Goal: Task Accomplishment & Management: Manage account settings

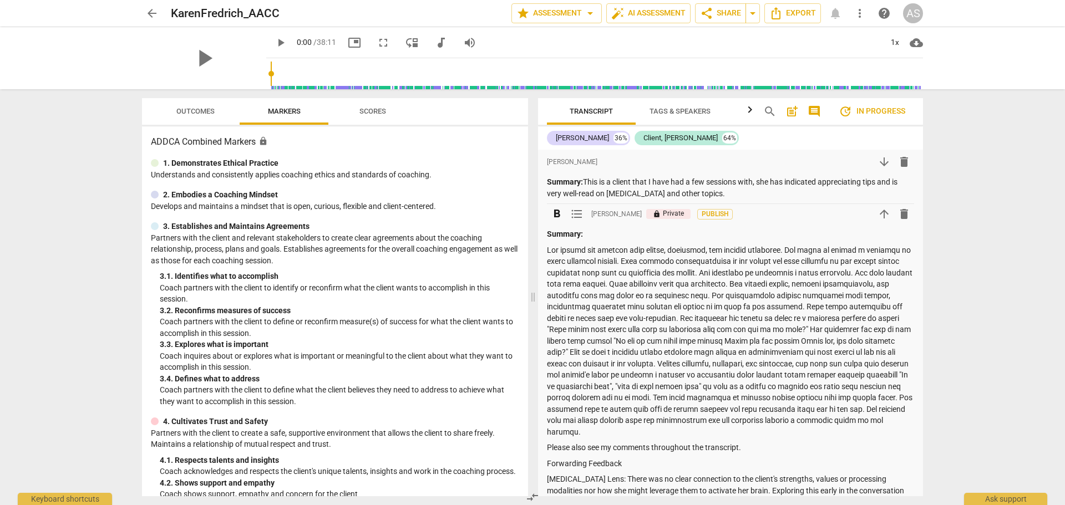
click at [560, 236] on strong "Summary:" at bounding box center [565, 234] width 36 height 9
click at [559, 235] on strong "Summary:" at bounding box center [565, 234] width 36 height 9
click at [769, 408] on p at bounding box center [730, 342] width 367 height 194
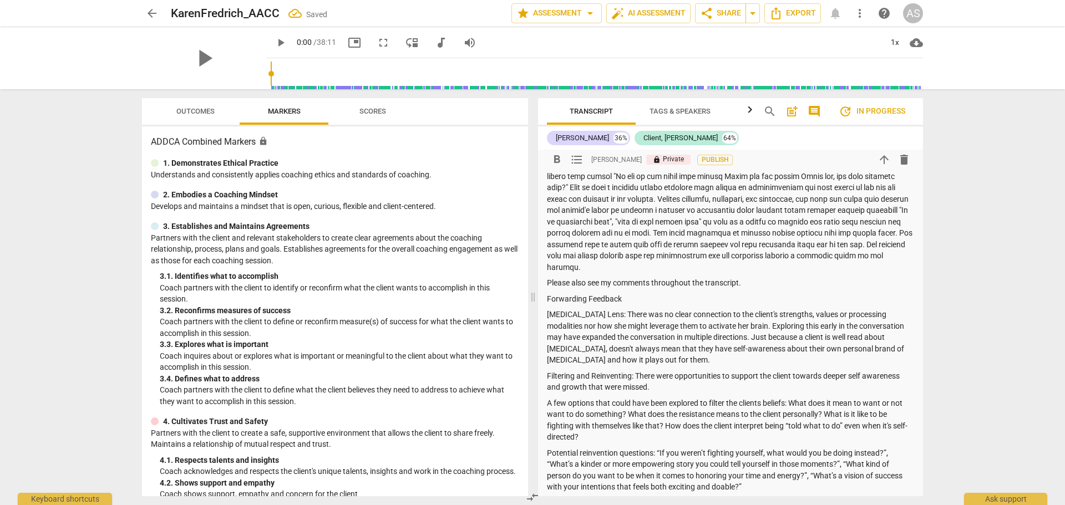
scroll to position [222, 0]
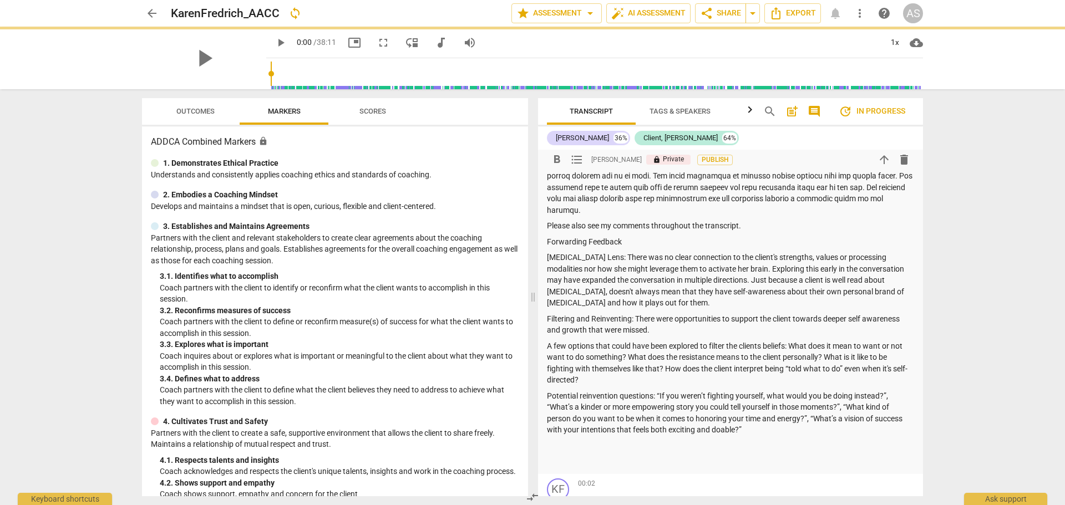
click at [717, 456] on p at bounding box center [730, 462] width 367 height 12
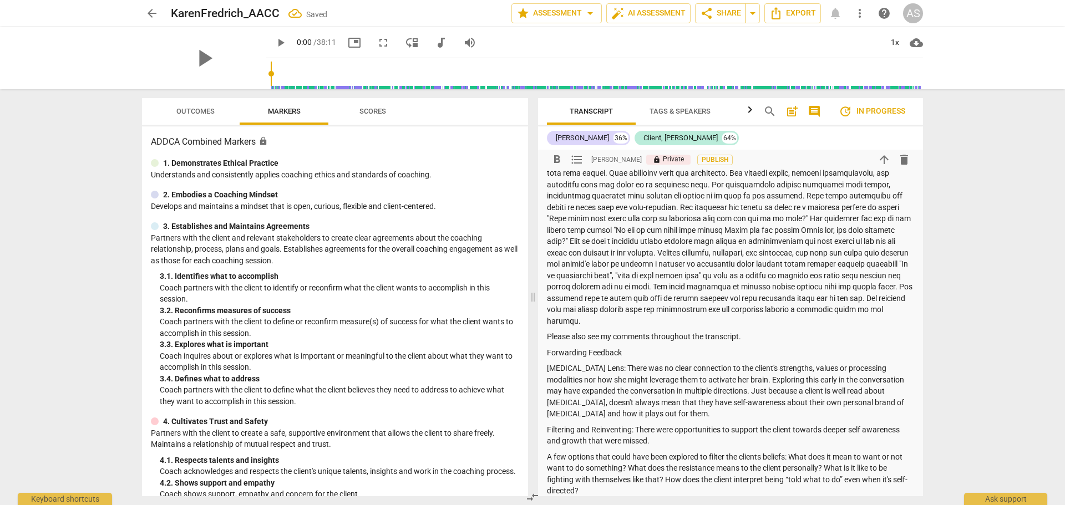
scroll to position [0, 0]
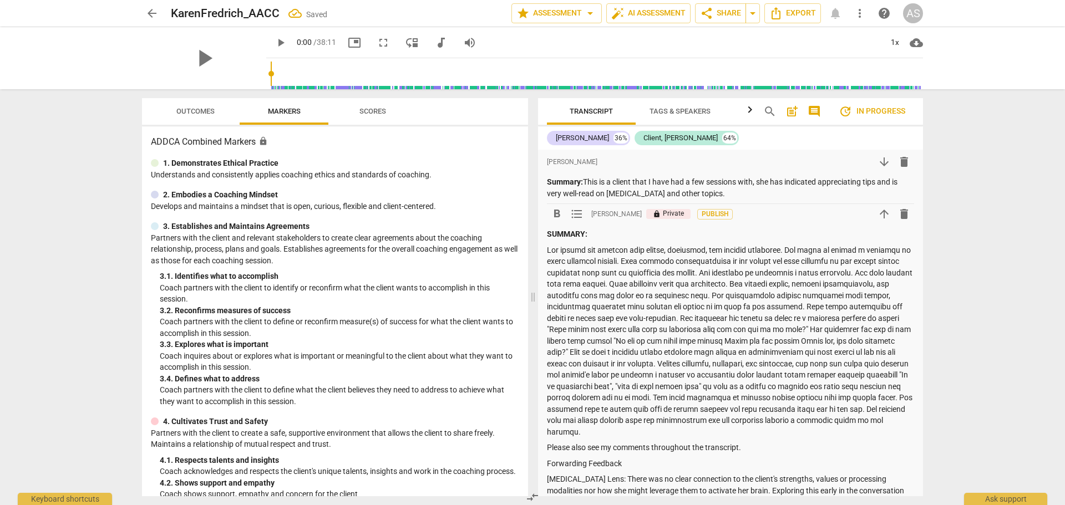
click at [180, 101] on button "Outcomes" at bounding box center [195, 111] width 89 height 27
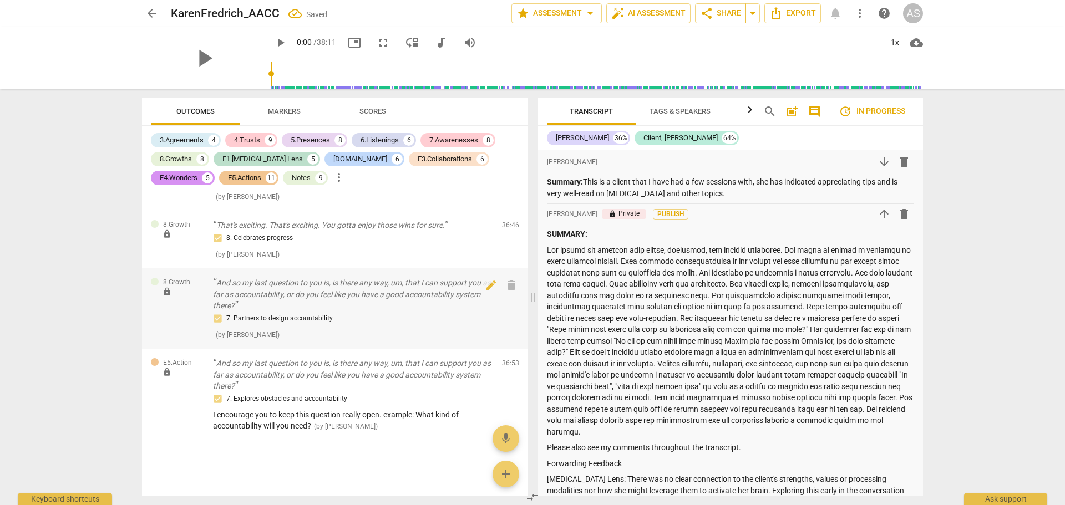
scroll to position [6158, 0]
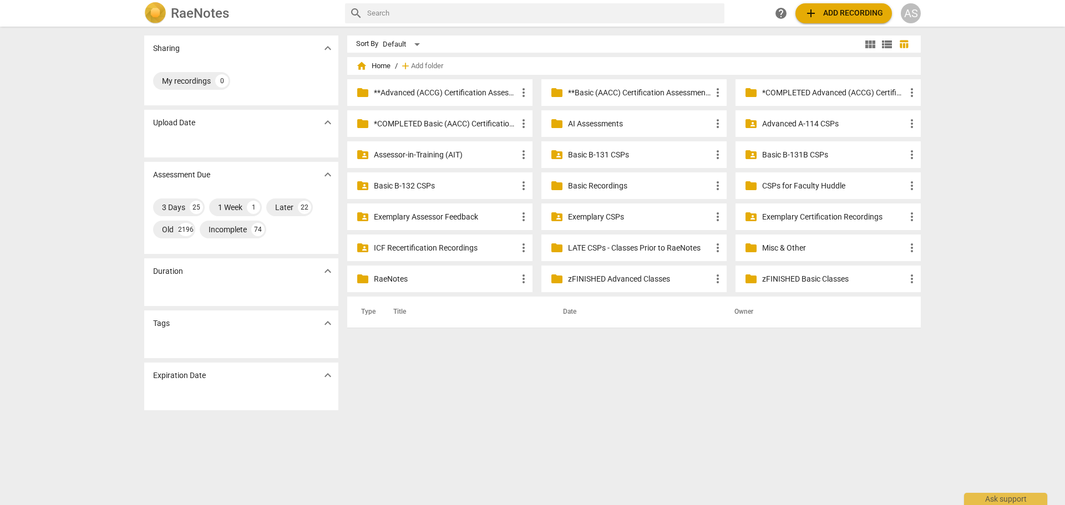
click at [788, 159] on p "Basic B-131B CSPs" at bounding box center [833, 155] width 143 height 12
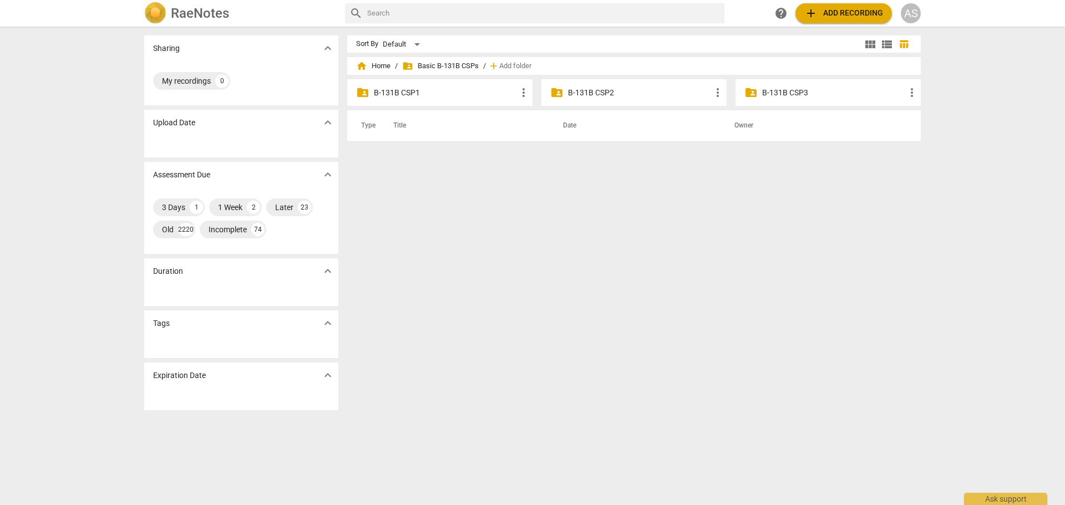
click at [456, 94] on p "B-131B CSP1" at bounding box center [445, 93] width 143 height 12
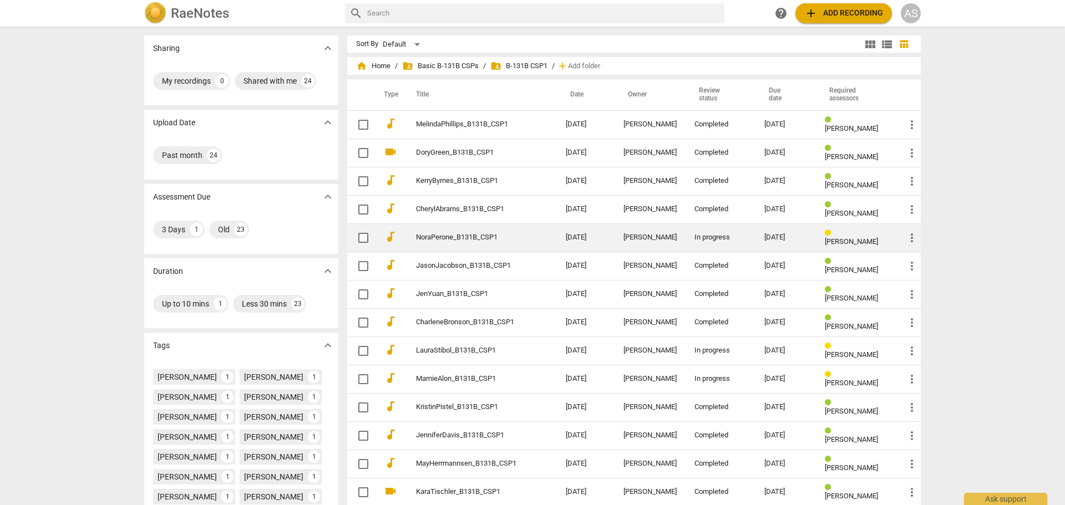
click at [684, 232] on td "Nora Perone" at bounding box center [649, 237] width 71 height 28
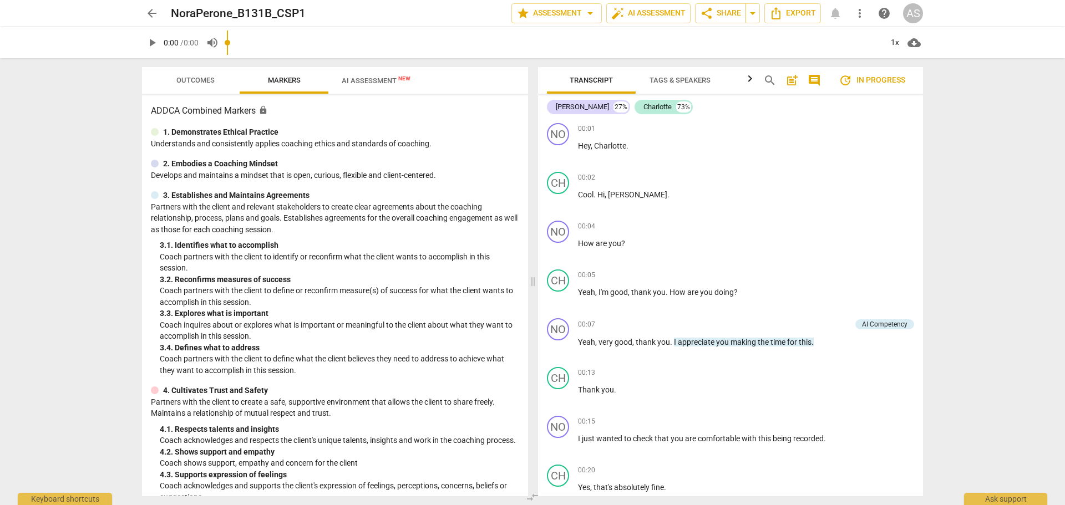
click at [190, 79] on span "Outcomes" at bounding box center [195, 80] width 38 height 8
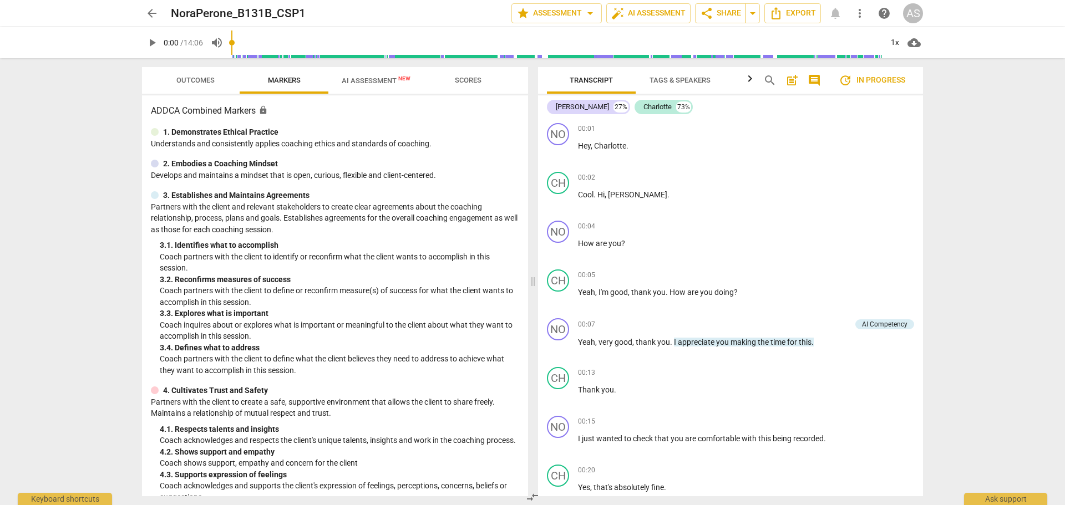
click at [196, 84] on span "Outcomes" at bounding box center [195, 80] width 38 height 8
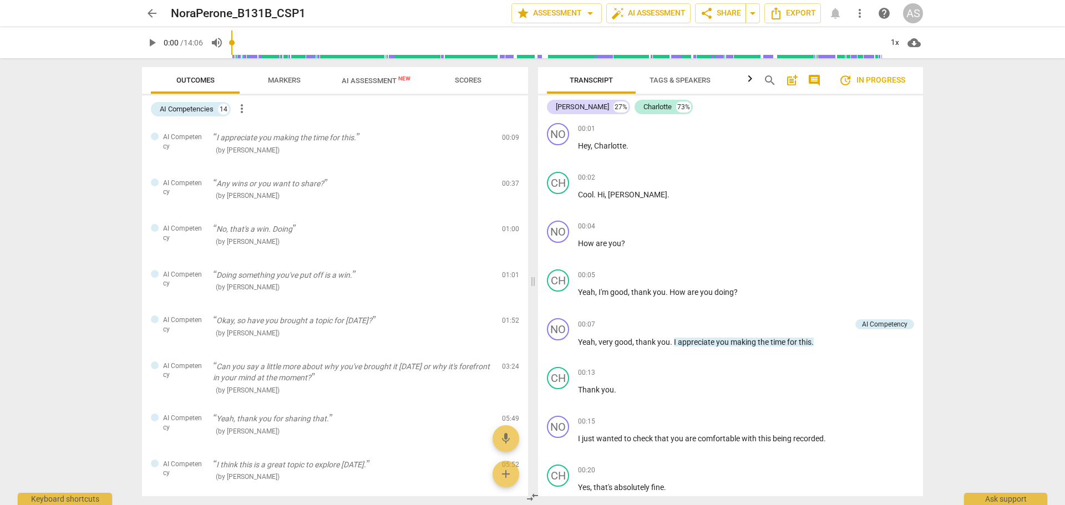
scroll to position [349, 0]
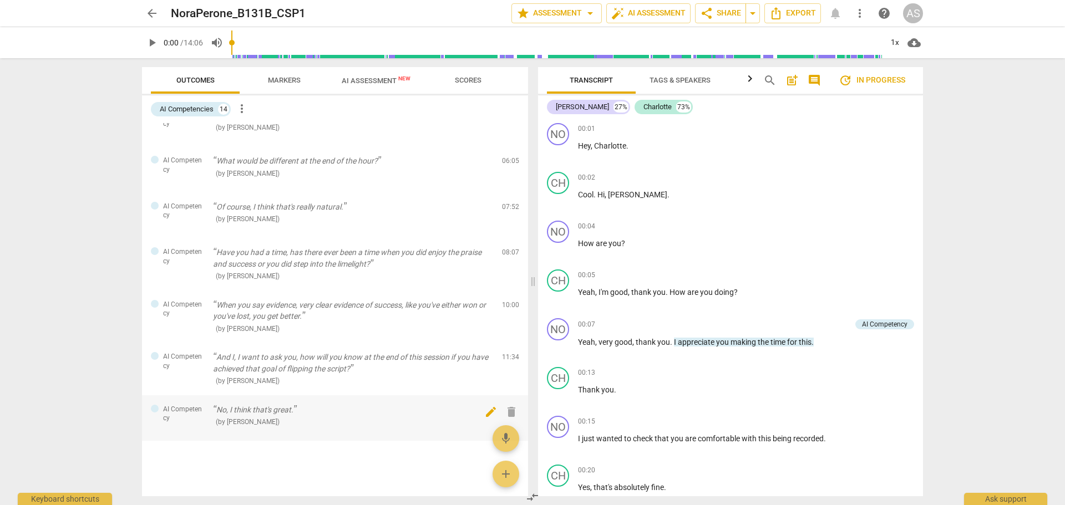
click at [507, 411] on span "delete" at bounding box center [511, 411] width 13 height 13
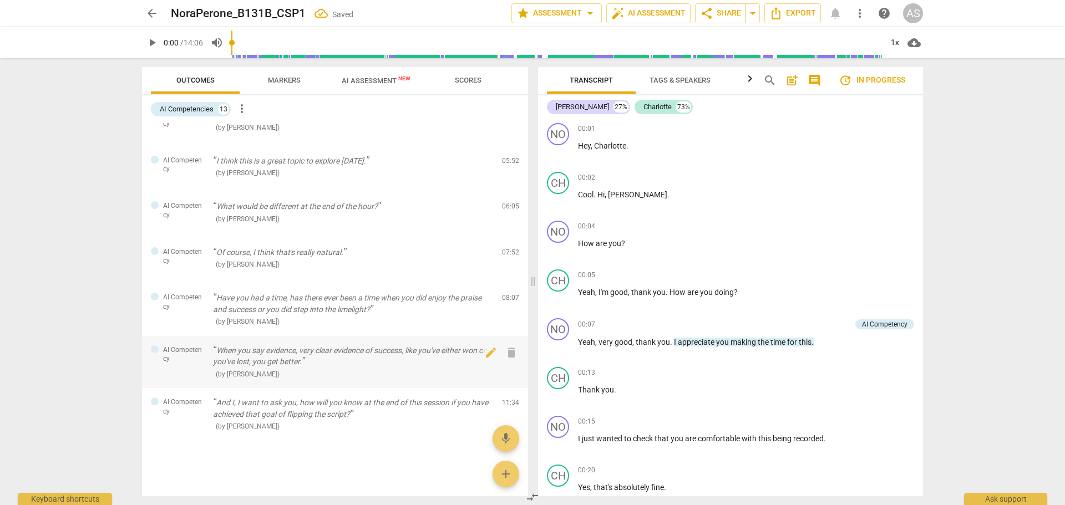
scroll to position [304, 0]
click at [508, 352] on span "delete" at bounding box center [511, 352] width 13 height 13
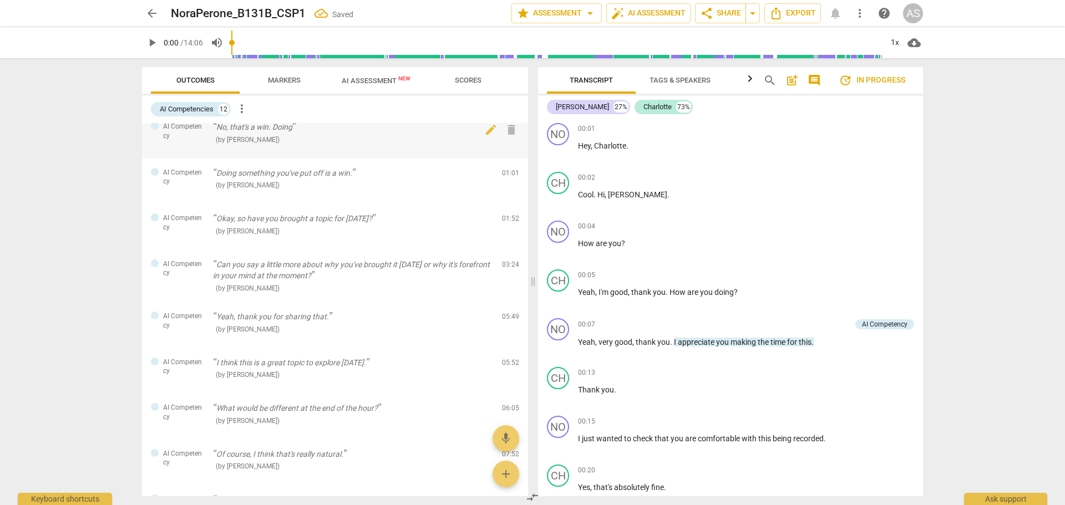
scroll to position [0, 0]
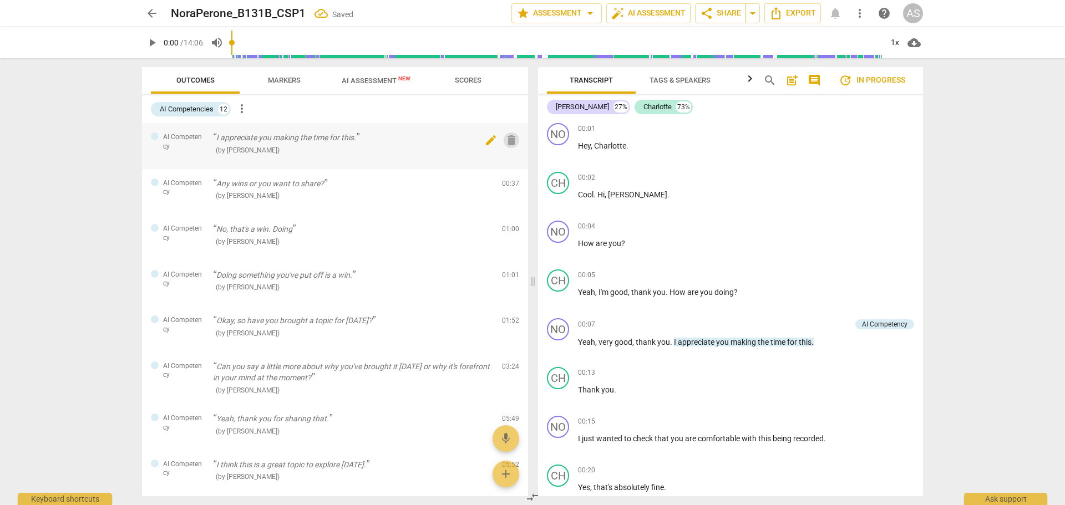
click at [510, 139] on span "delete" at bounding box center [511, 140] width 13 height 13
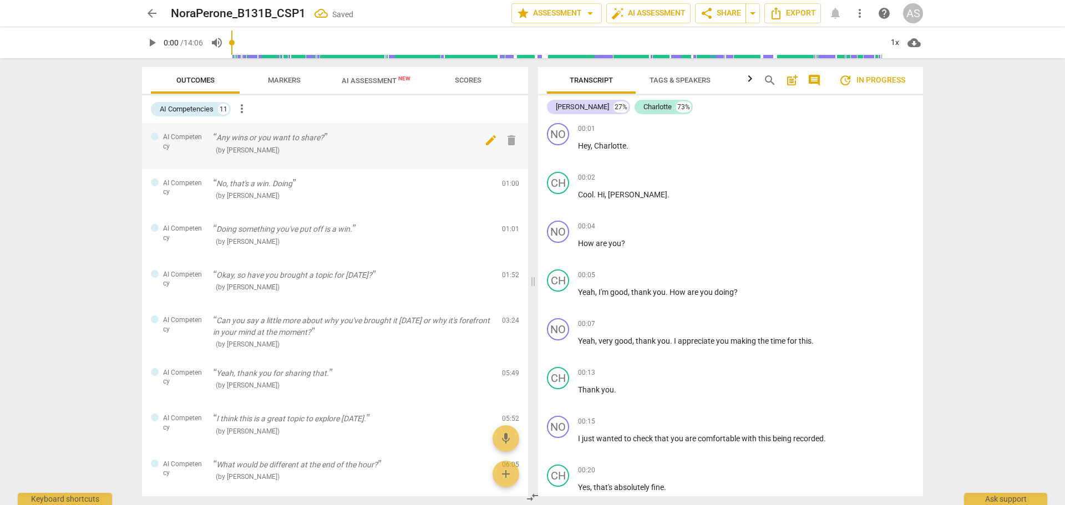
click at [507, 144] on span "delete" at bounding box center [511, 140] width 13 height 13
click at [505, 146] on span "delete" at bounding box center [511, 140] width 13 height 13
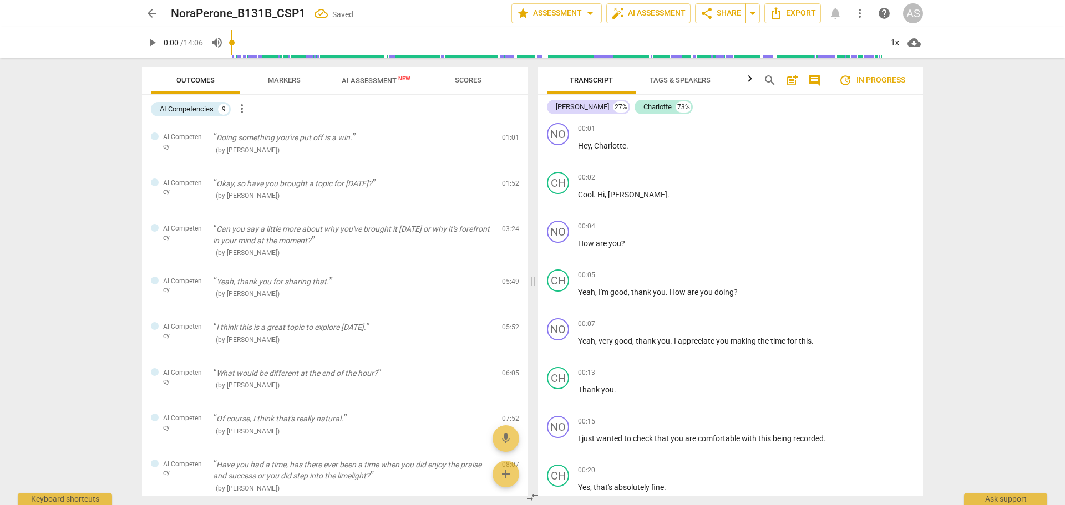
drag, startPoint x: 506, startPoint y: 278, endPoint x: 578, endPoint y: 42, distance: 246.5
click at [506, 277] on span "delete" at bounding box center [511, 283] width 13 height 13
click at [509, 143] on span "delete" at bounding box center [511, 140] width 13 height 13
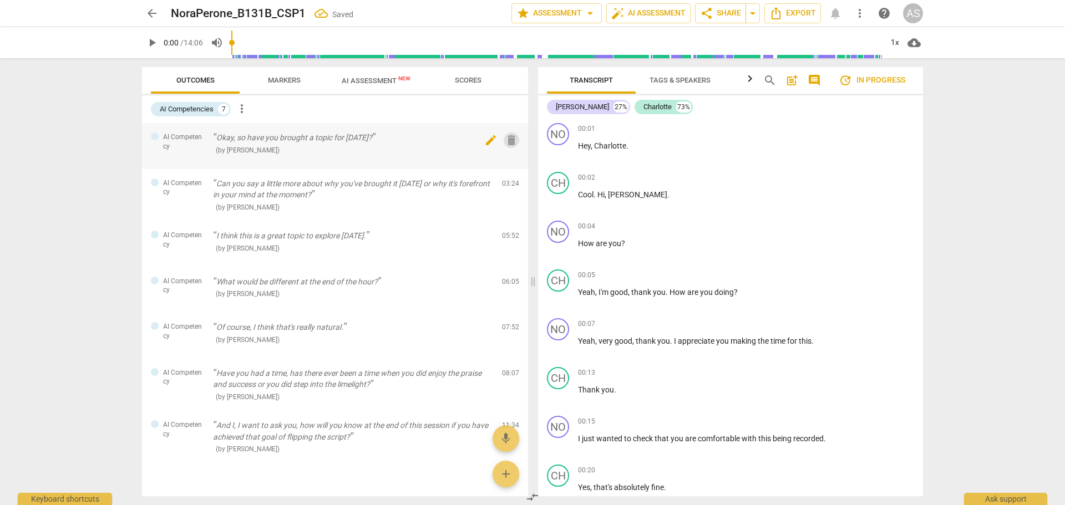
click at [507, 145] on span "delete" at bounding box center [511, 140] width 13 height 13
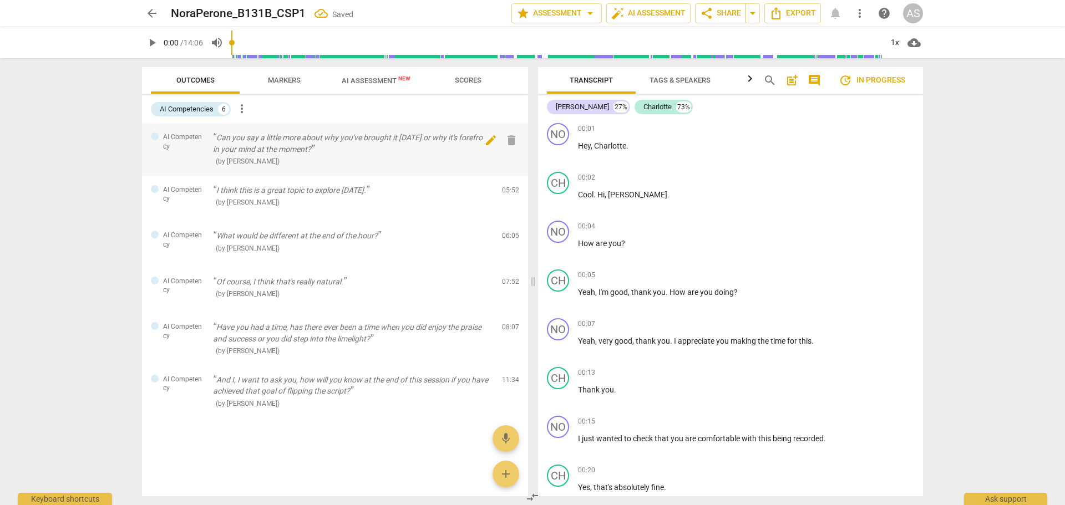
click at [511, 140] on span "delete" at bounding box center [511, 140] width 13 height 13
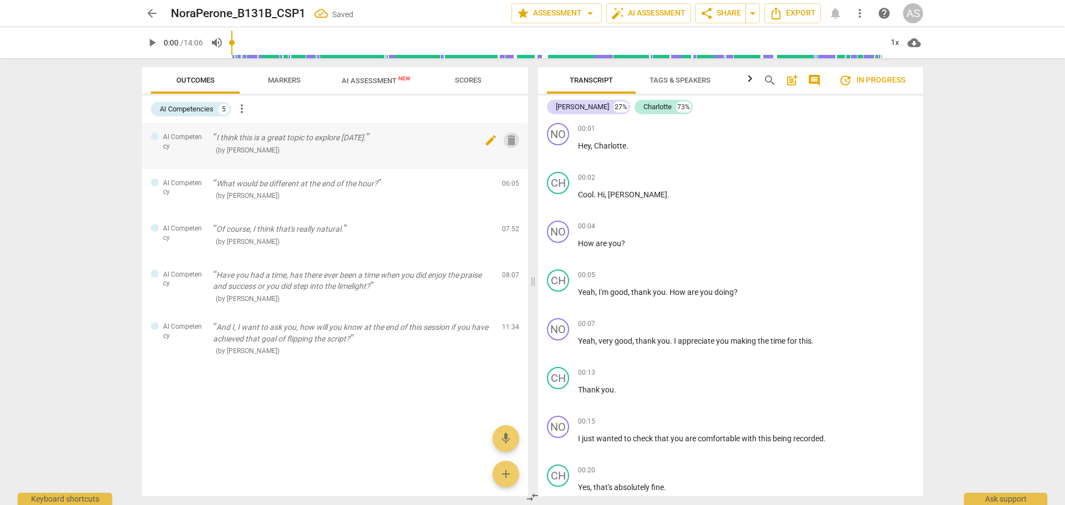
click at [508, 147] on button "delete" at bounding box center [511, 140] width 16 height 16
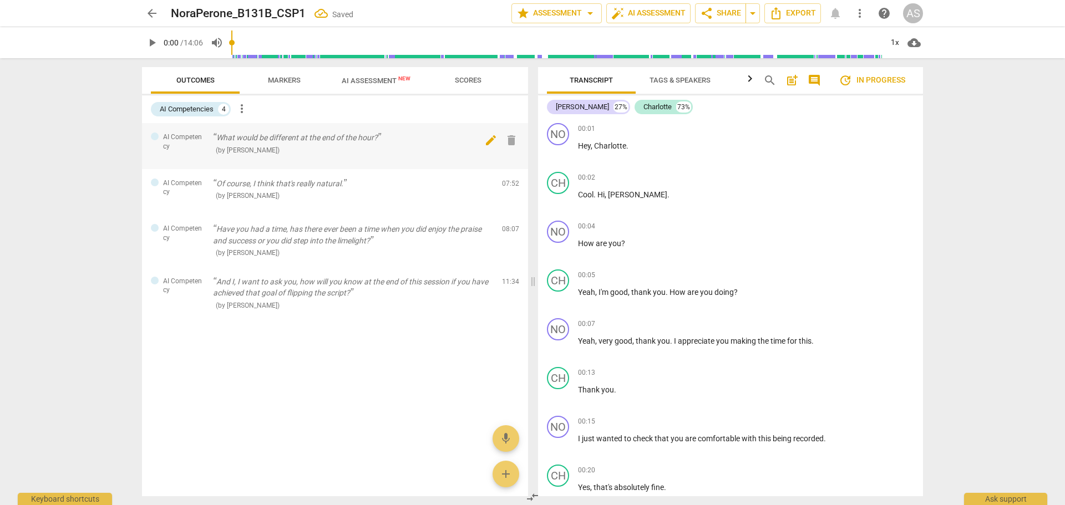
click at [509, 143] on span "delete" at bounding box center [511, 140] width 13 height 13
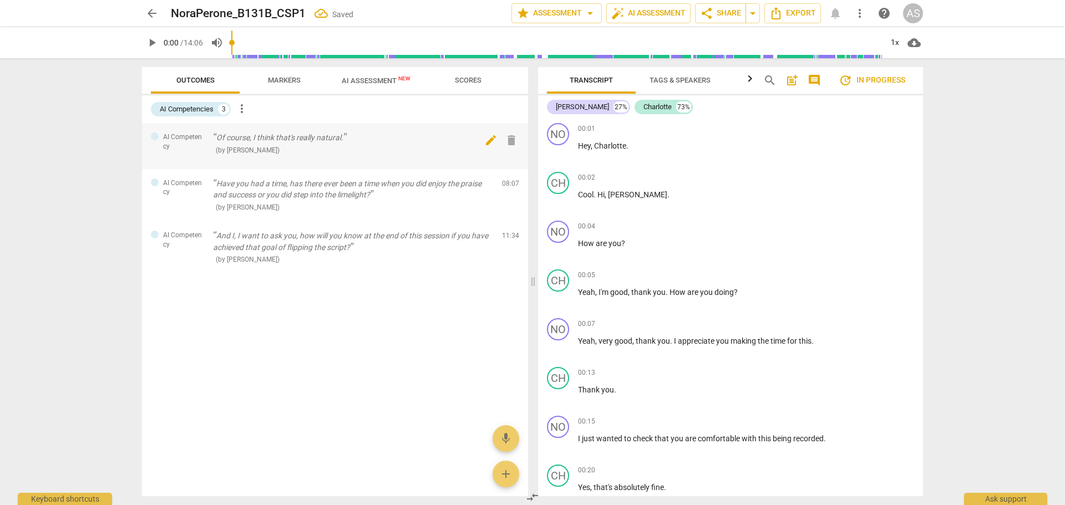
click at [510, 140] on span "delete" at bounding box center [511, 140] width 13 height 13
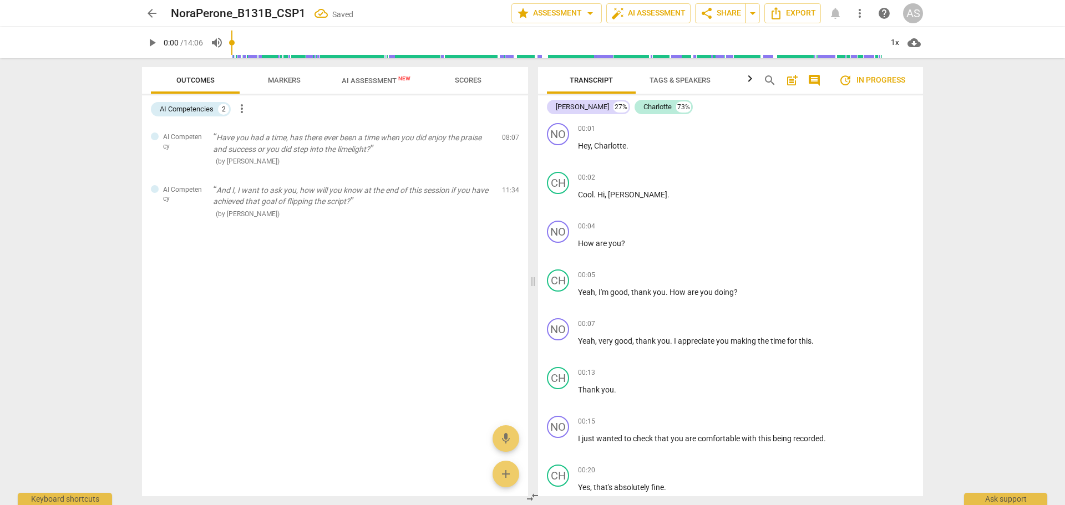
click at [512, 144] on span "delete" at bounding box center [511, 140] width 13 height 13
click at [511, 145] on span "delete" at bounding box center [511, 140] width 13 height 13
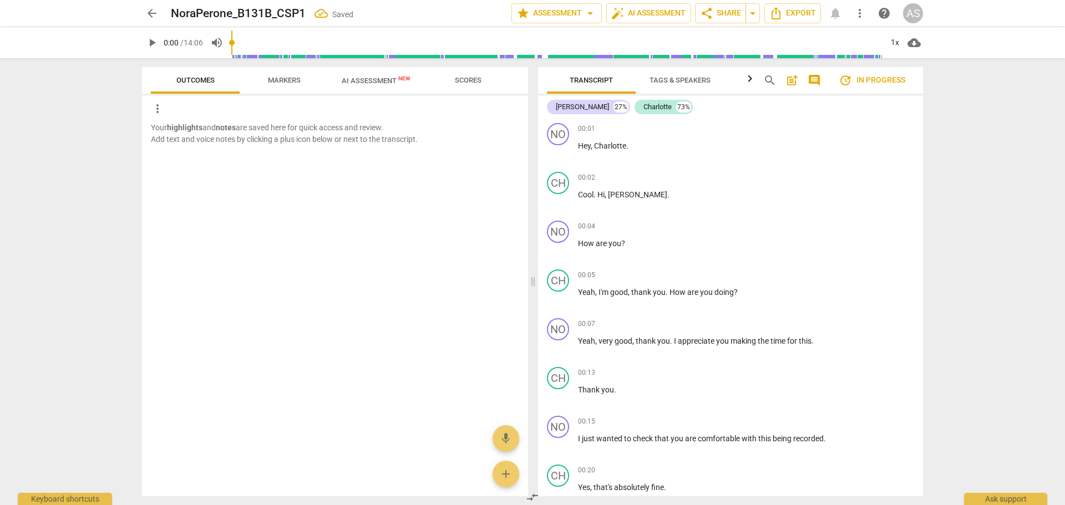
click at [154, 11] on span "arrow_back" at bounding box center [151, 13] width 13 height 13
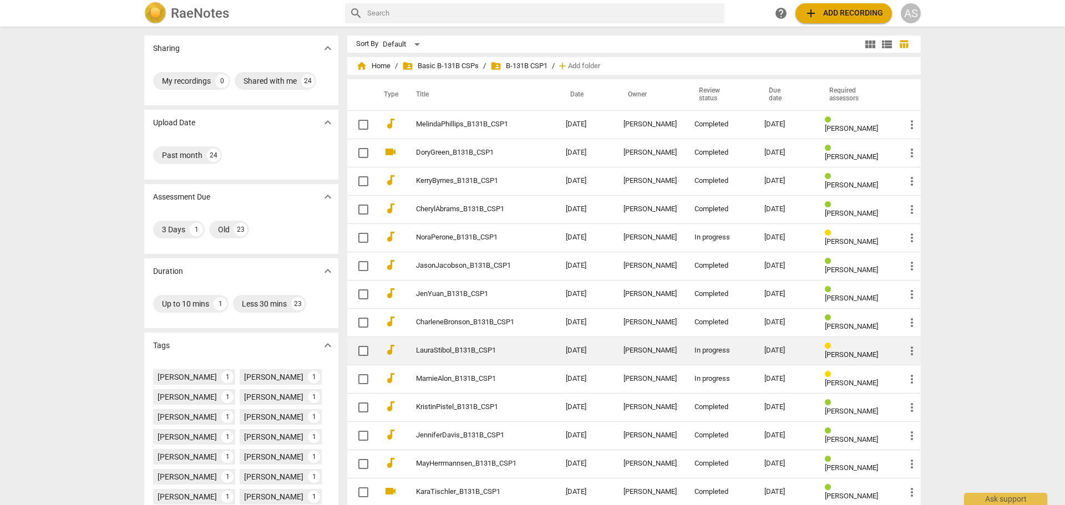
click at [525, 350] on td "LauraStibol_B131B_CSP1" at bounding box center [480, 351] width 154 height 28
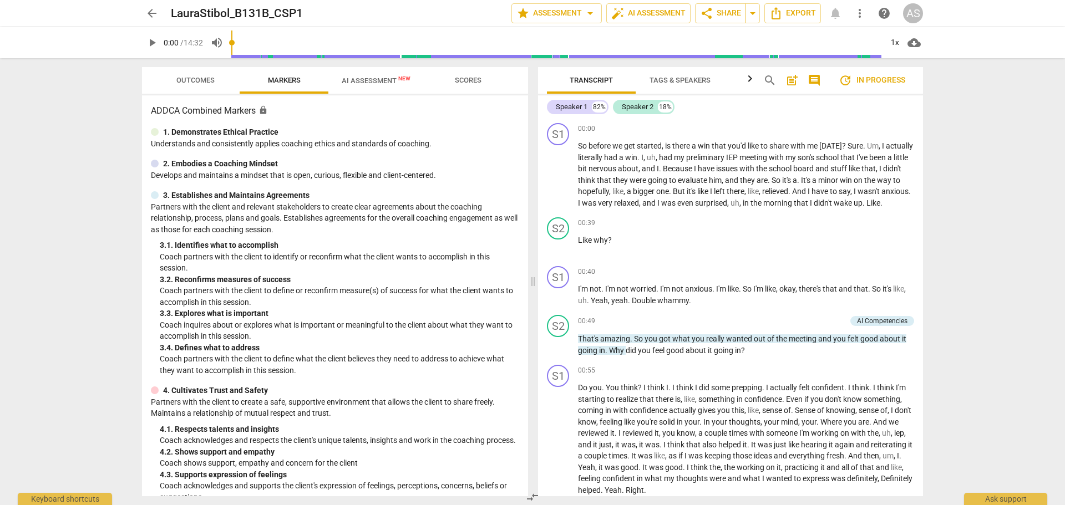
click at [205, 79] on span "Outcomes" at bounding box center [195, 80] width 38 height 8
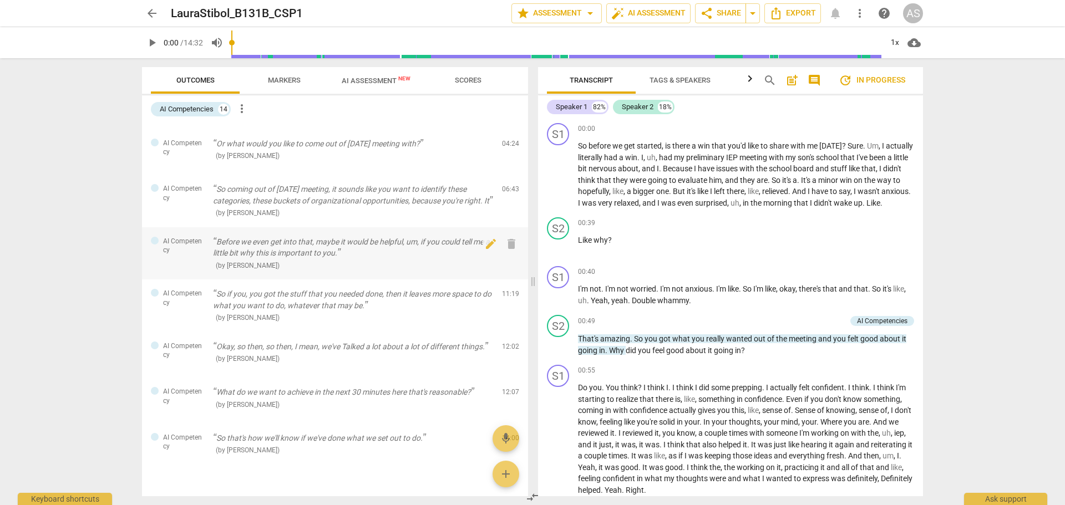
scroll to position [368, 0]
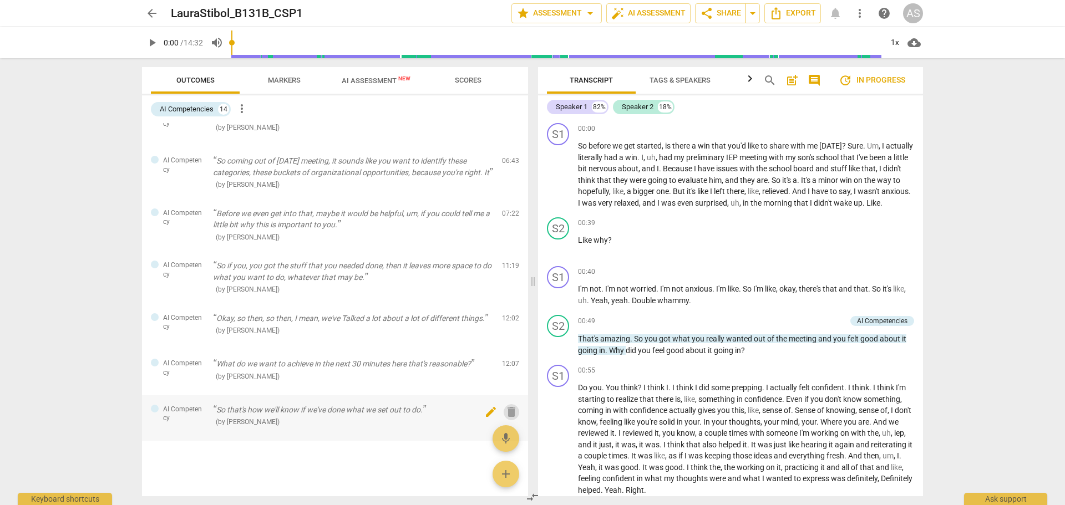
click at [512, 409] on span "delete" at bounding box center [511, 411] width 13 height 13
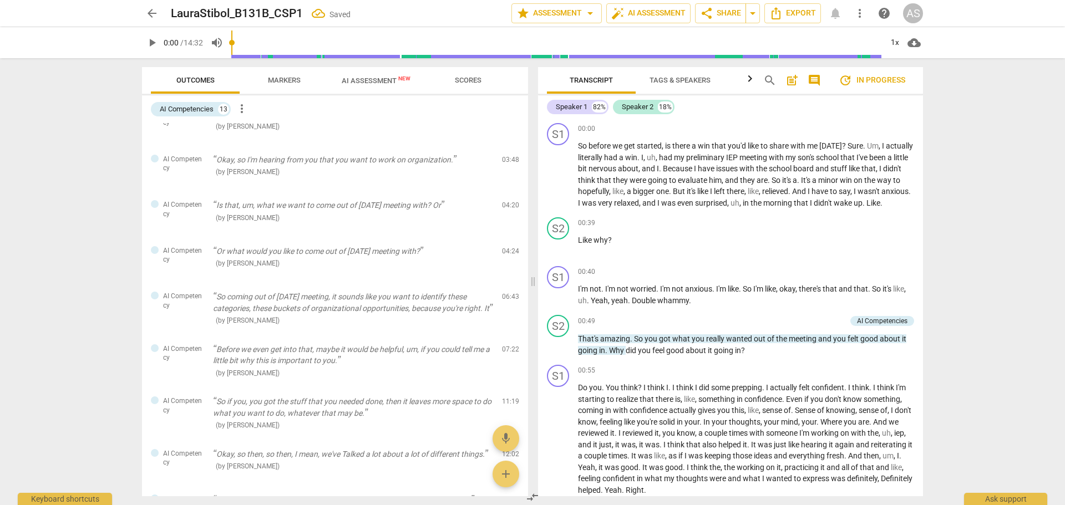
scroll to position [0, 0]
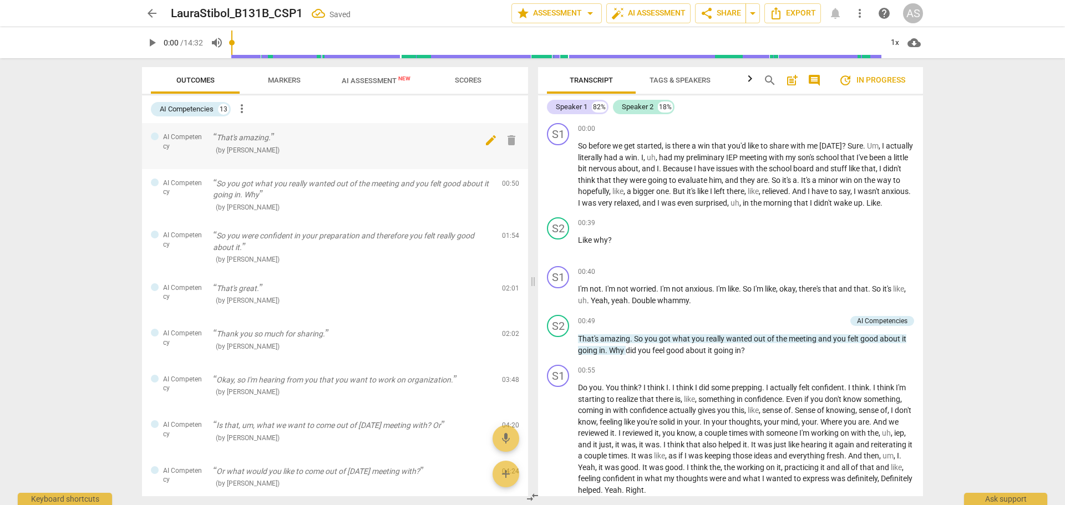
click at [505, 141] on span "delete" at bounding box center [511, 140] width 13 height 13
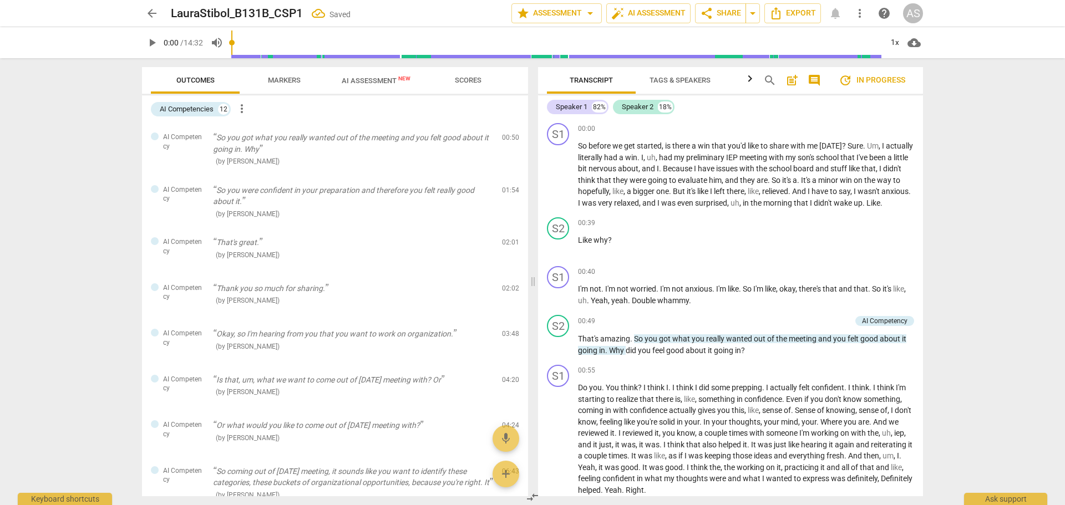
click at [505, 138] on span "delete" at bounding box center [511, 140] width 13 height 13
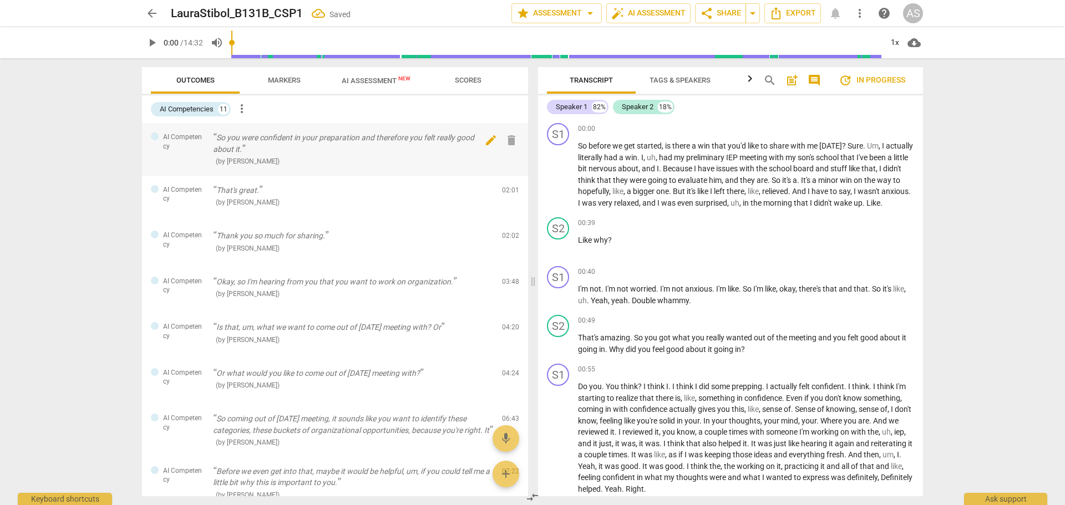
click at [511, 146] on span "delete" at bounding box center [511, 140] width 13 height 13
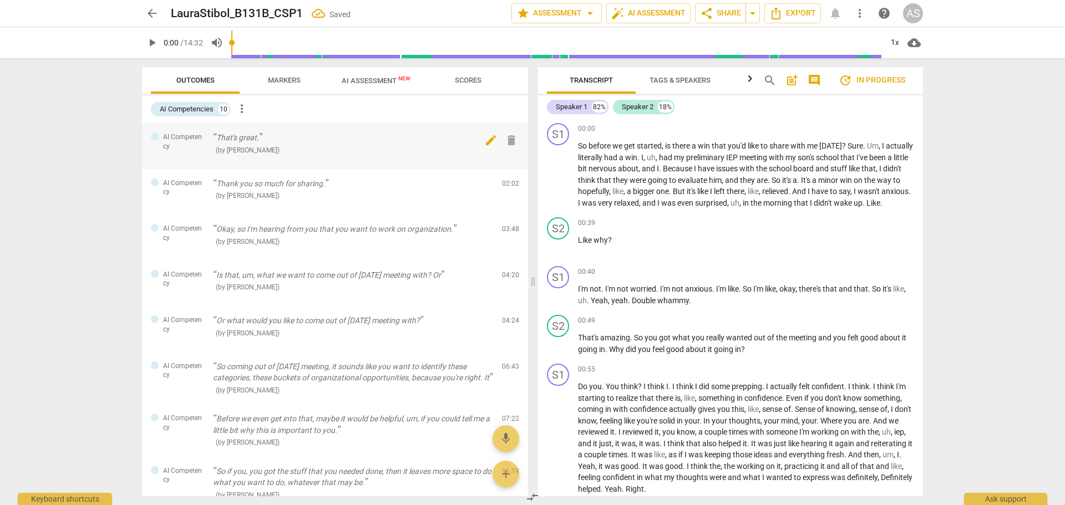
click at [506, 139] on span "delete" at bounding box center [511, 140] width 13 height 13
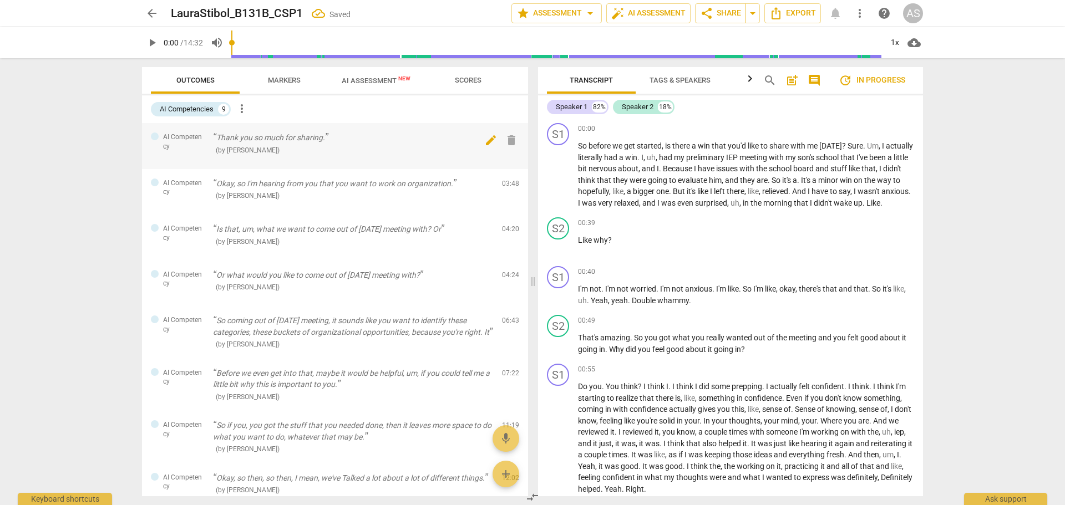
click at [513, 143] on span "delete" at bounding box center [511, 140] width 13 height 13
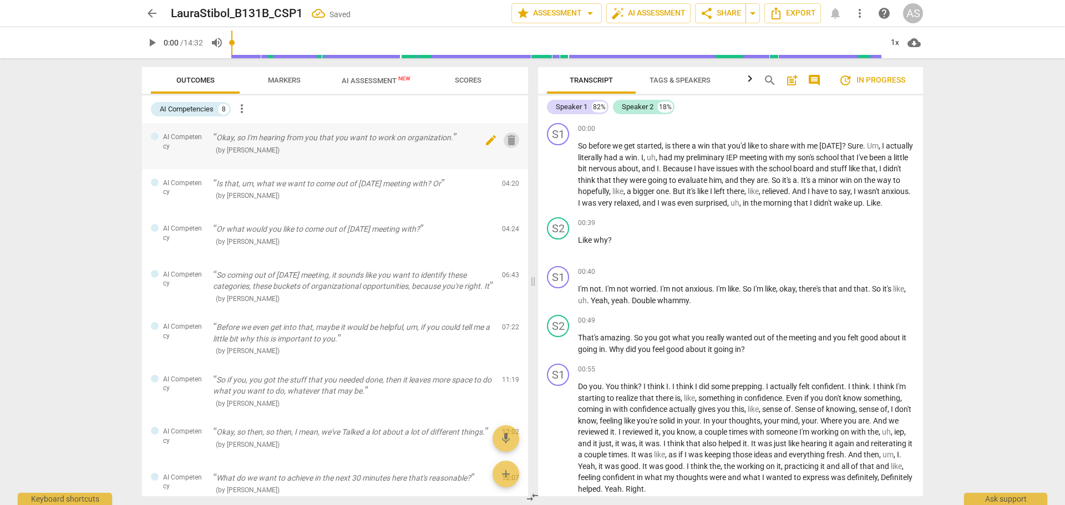
click at [511, 145] on span "delete" at bounding box center [511, 140] width 13 height 13
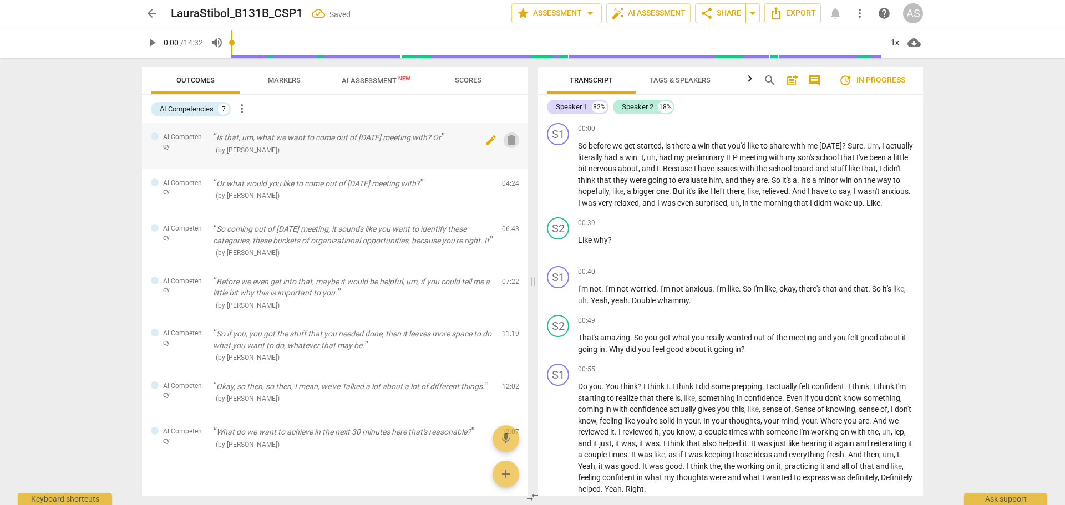
click at [507, 140] on span "delete" at bounding box center [511, 140] width 13 height 13
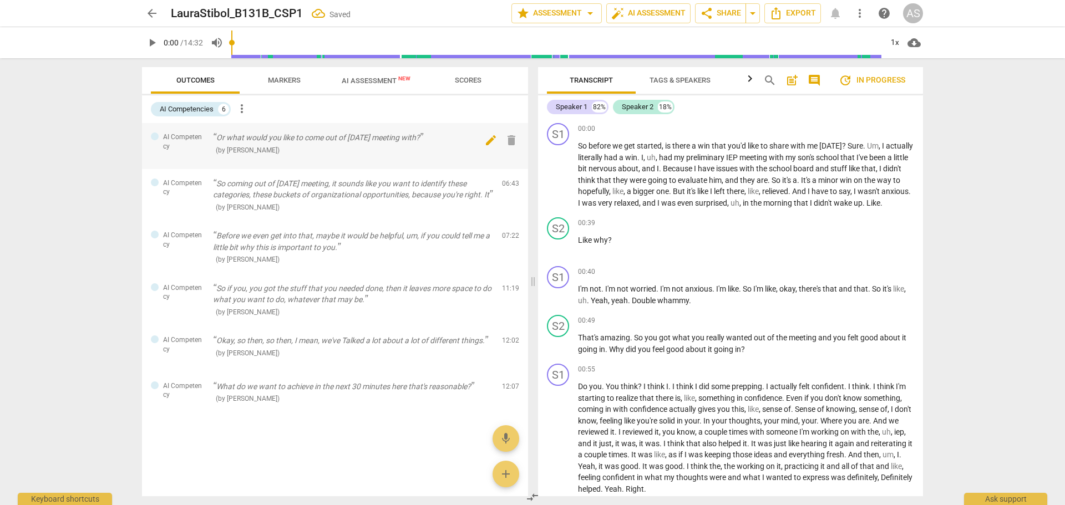
click at [510, 144] on span "delete" at bounding box center [511, 140] width 13 height 13
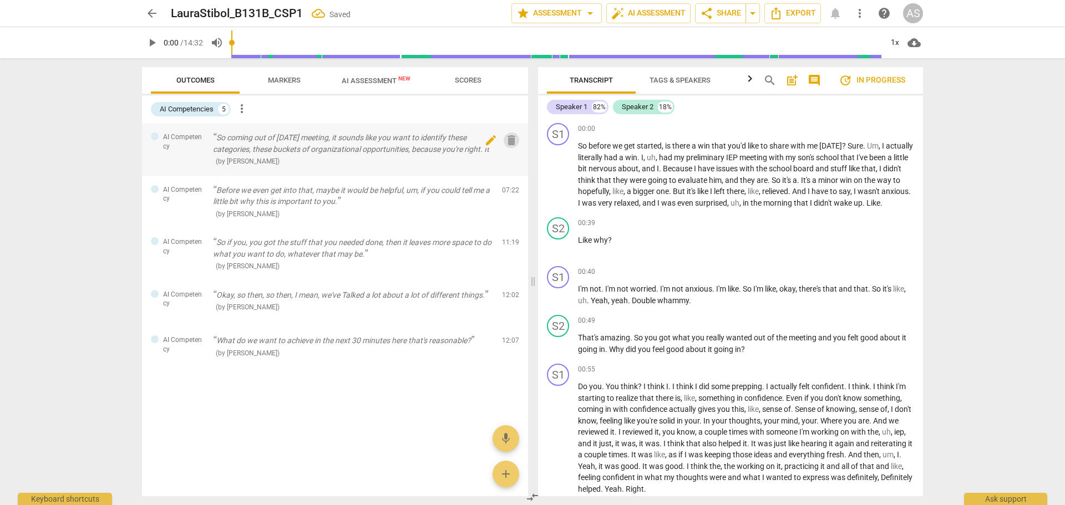
click at [510, 138] on span "delete" at bounding box center [511, 140] width 13 height 13
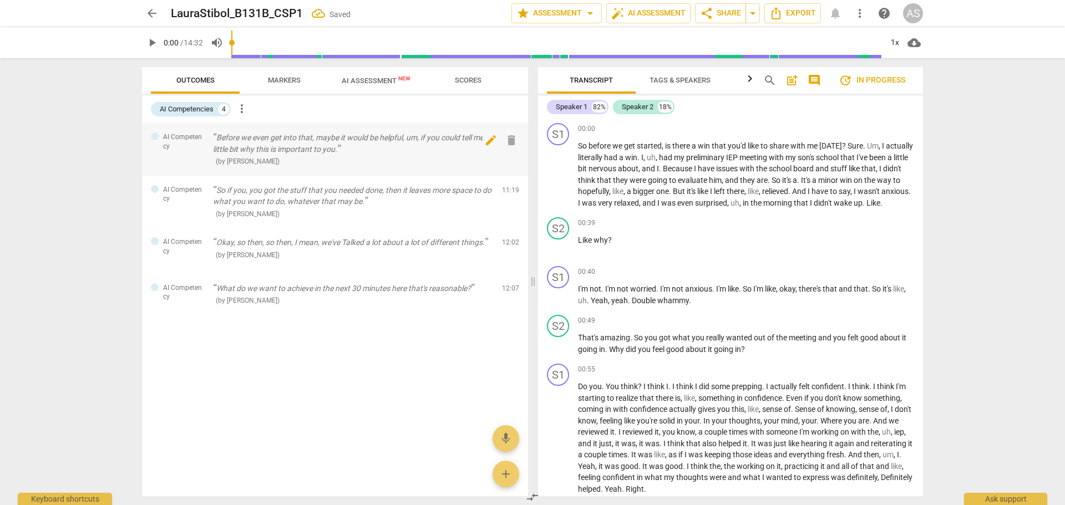
click at [510, 143] on span "delete" at bounding box center [511, 140] width 13 height 13
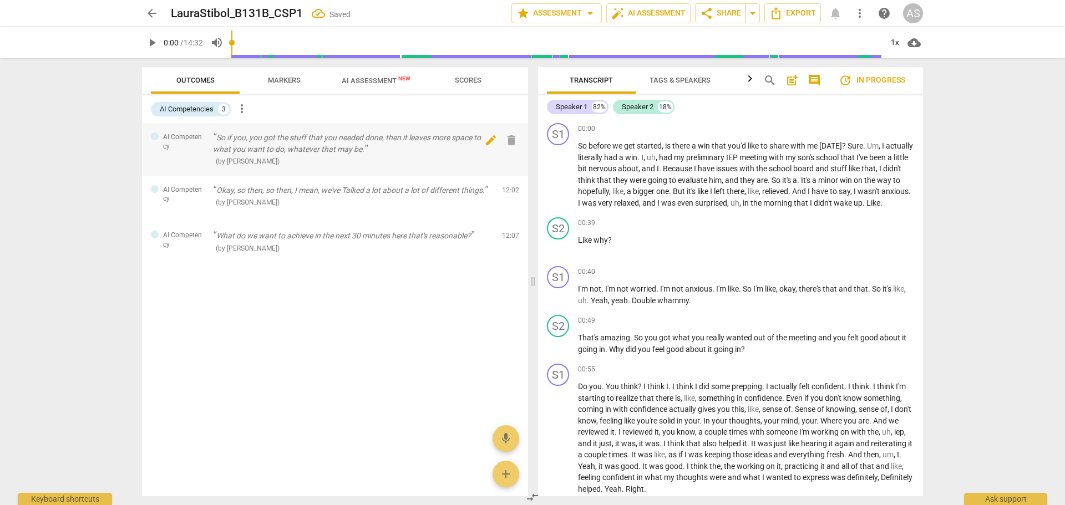
click at [512, 141] on span "delete" at bounding box center [511, 140] width 13 height 13
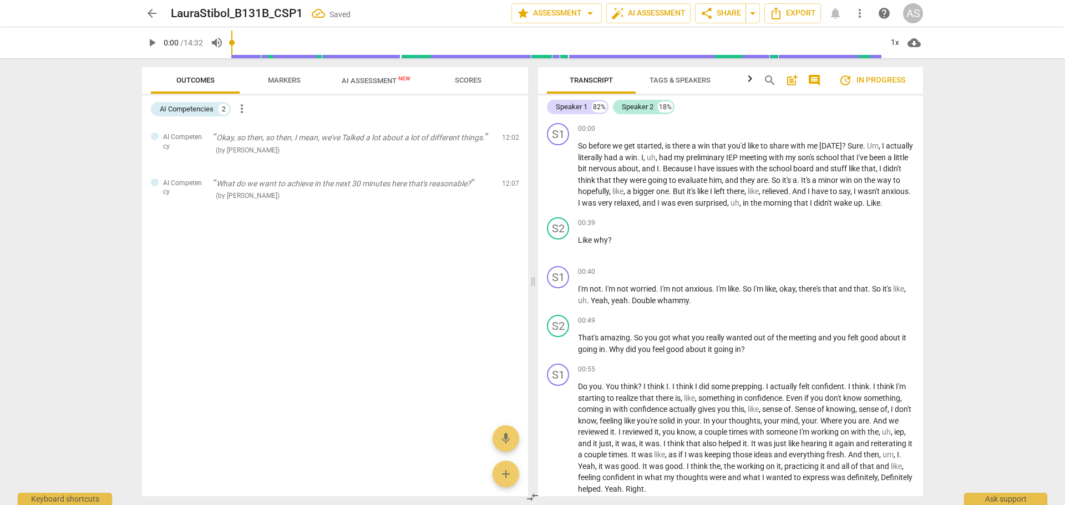
click at [509, 138] on span "delete" at bounding box center [511, 140] width 13 height 13
click at [509, 143] on span "delete" at bounding box center [511, 140] width 13 height 13
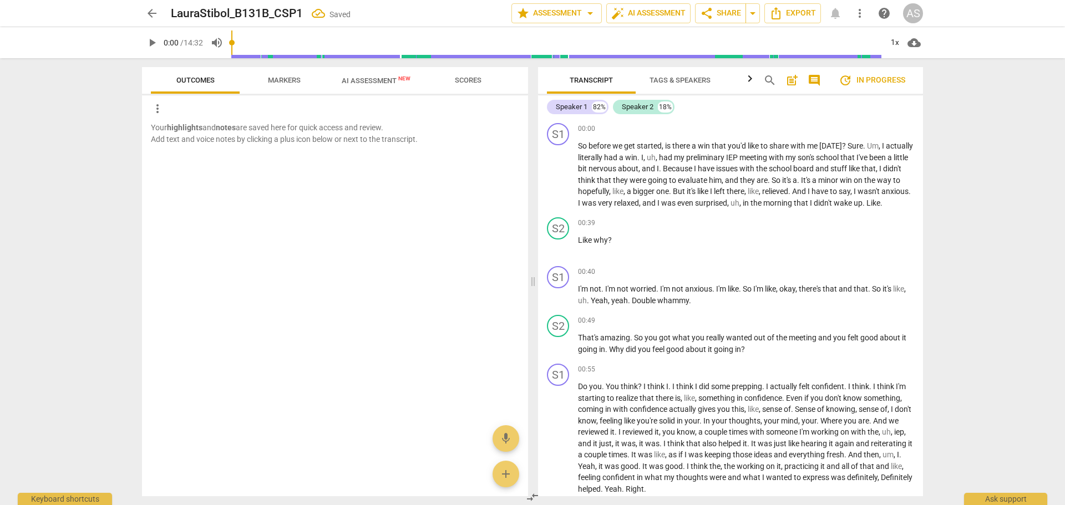
click at [151, 9] on span "arrow_back" at bounding box center [151, 13] width 13 height 13
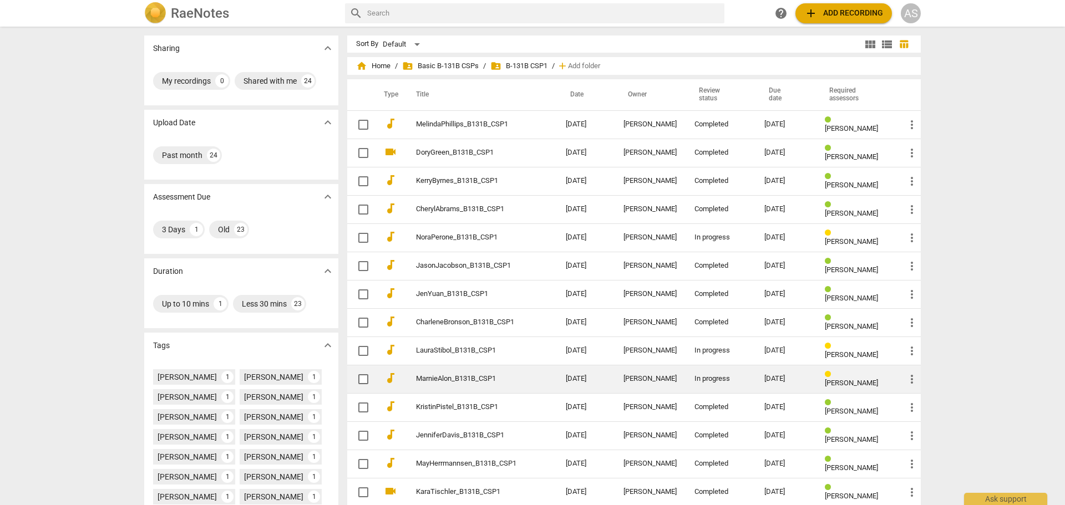
click at [596, 377] on td "2025-08-18" at bounding box center [586, 379] width 58 height 28
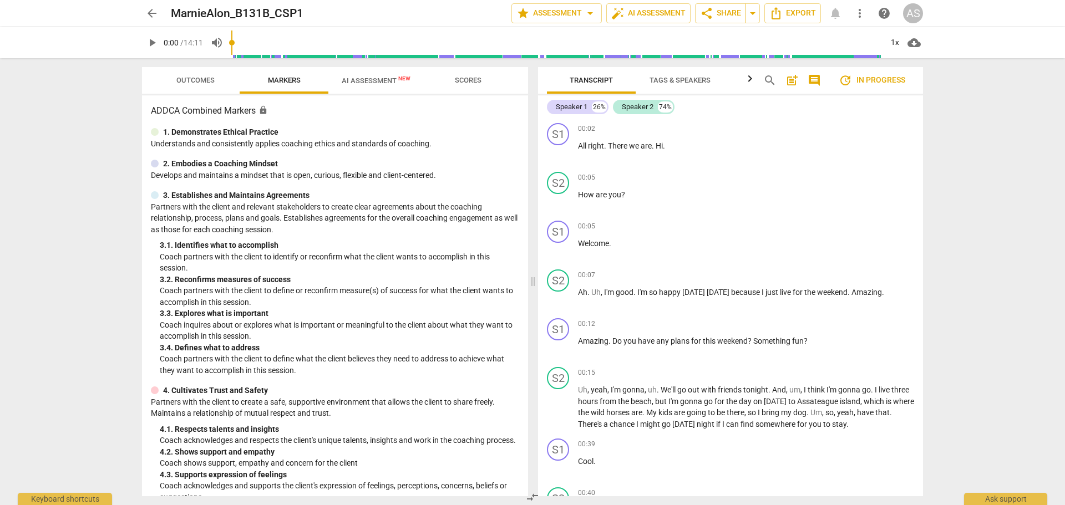
click at [200, 90] on button "Outcomes" at bounding box center [195, 80] width 89 height 27
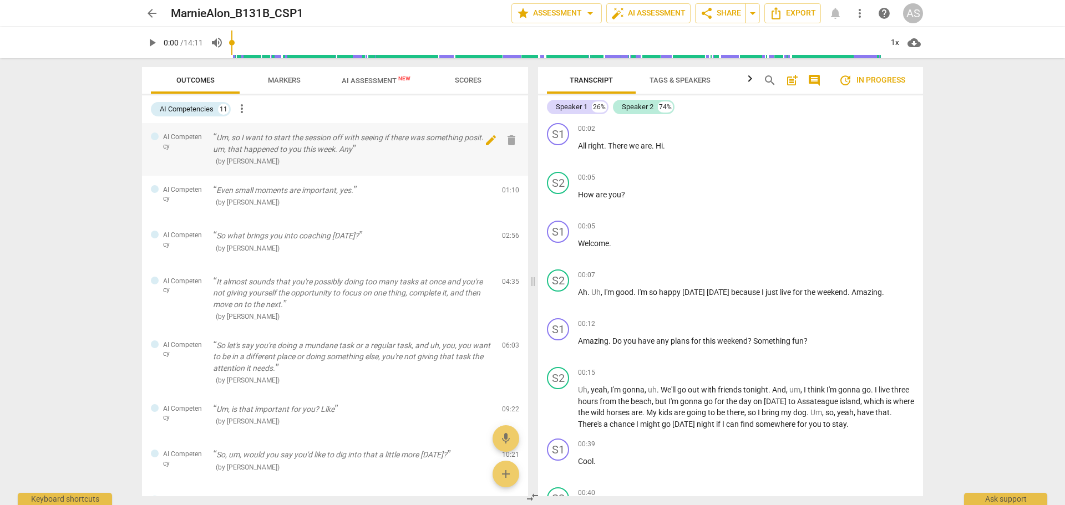
click at [509, 141] on span "delete" at bounding box center [511, 140] width 13 height 13
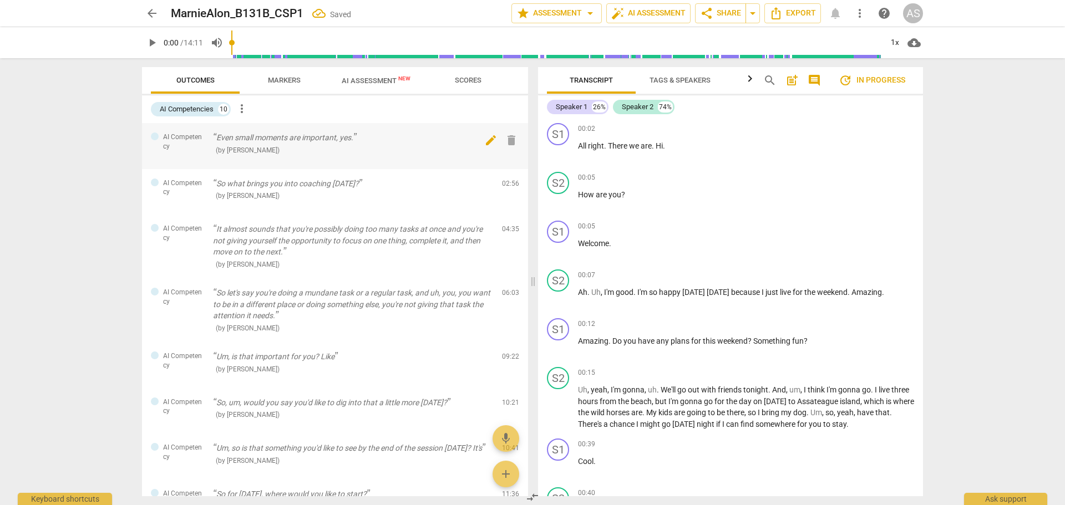
click at [507, 137] on span "delete" at bounding box center [511, 140] width 13 height 13
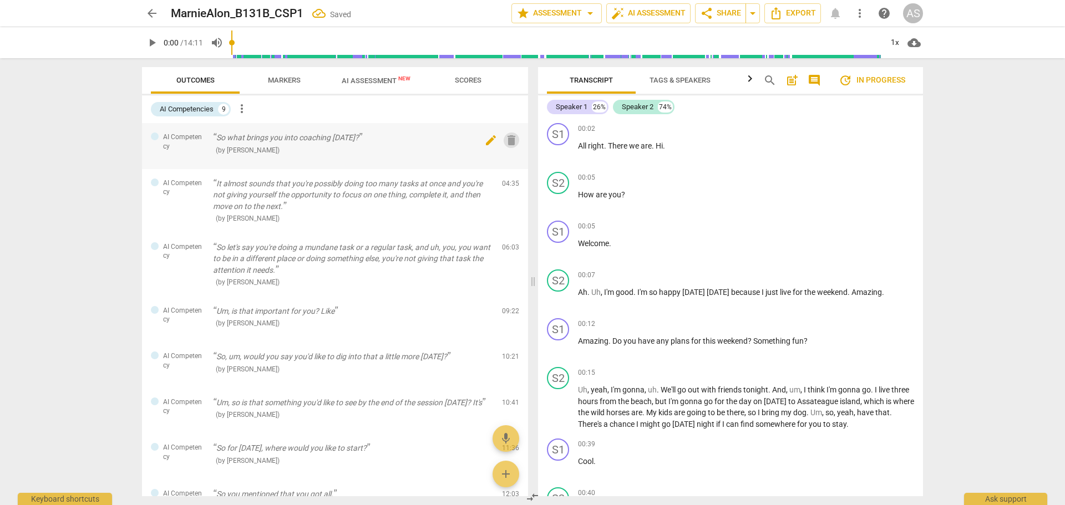
click at [508, 139] on span "delete" at bounding box center [511, 140] width 13 height 13
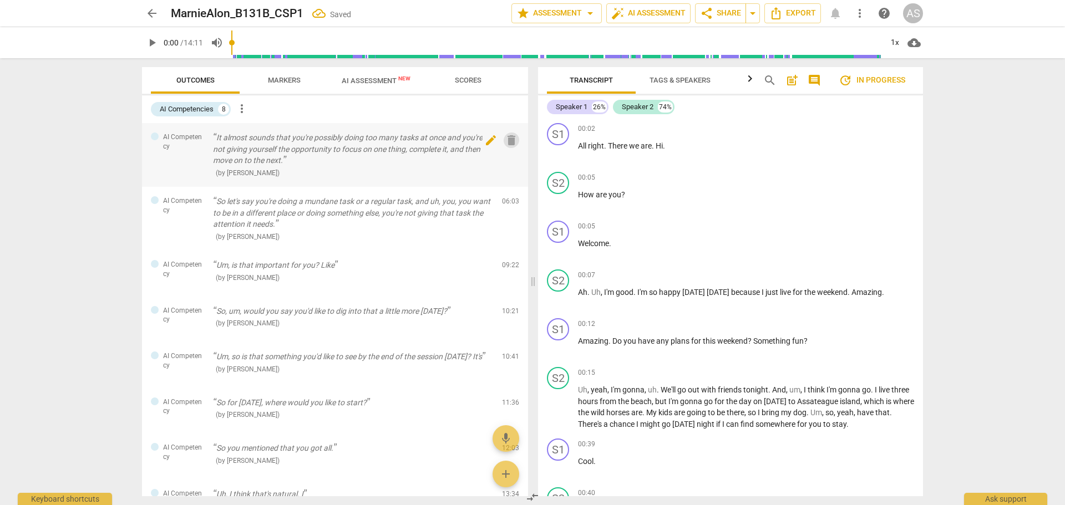
click at [510, 141] on span "delete" at bounding box center [511, 140] width 13 height 13
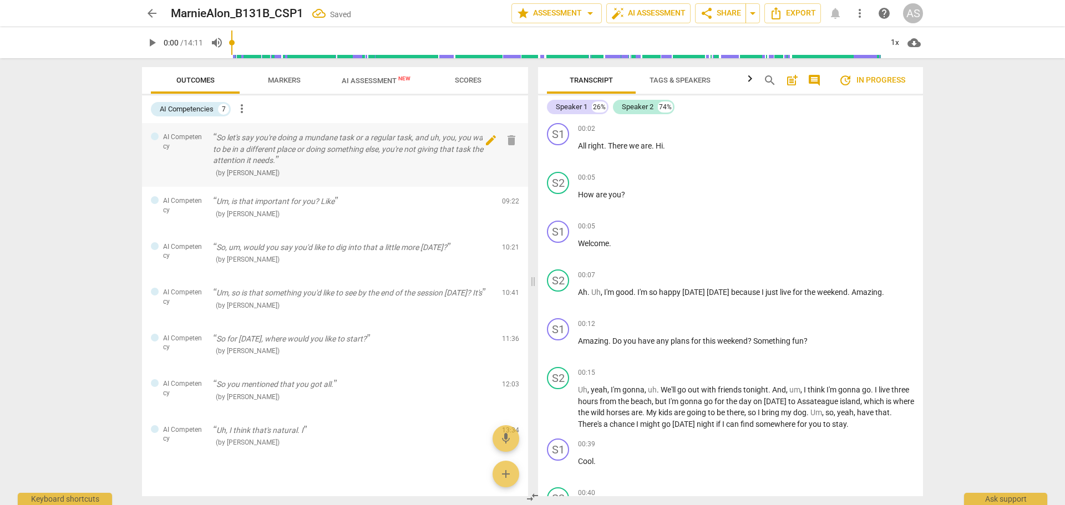
click at [506, 140] on span "delete" at bounding box center [511, 140] width 13 height 13
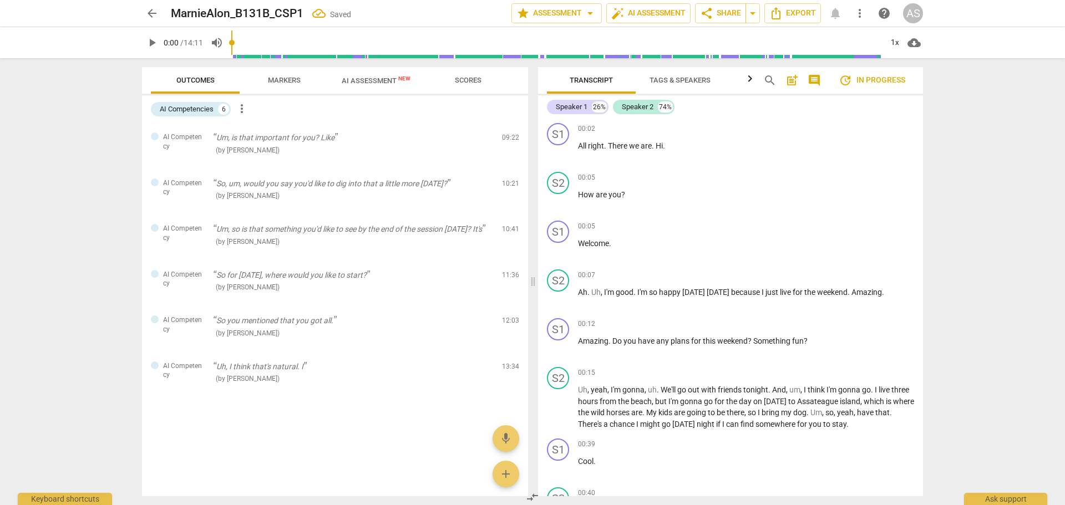
drag, startPoint x: 507, startPoint y: 143, endPoint x: 588, endPoint y: 39, distance: 131.1
click at [508, 143] on span "delete" at bounding box center [511, 140] width 13 height 13
click at [512, 139] on span "delete" at bounding box center [511, 140] width 13 height 13
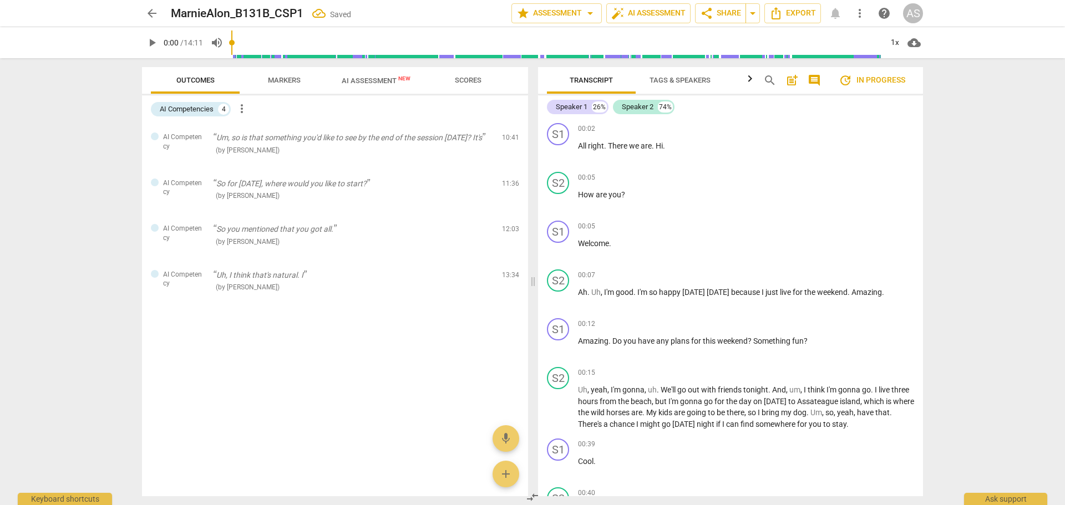
click at [513, 136] on span "delete" at bounding box center [511, 140] width 13 height 13
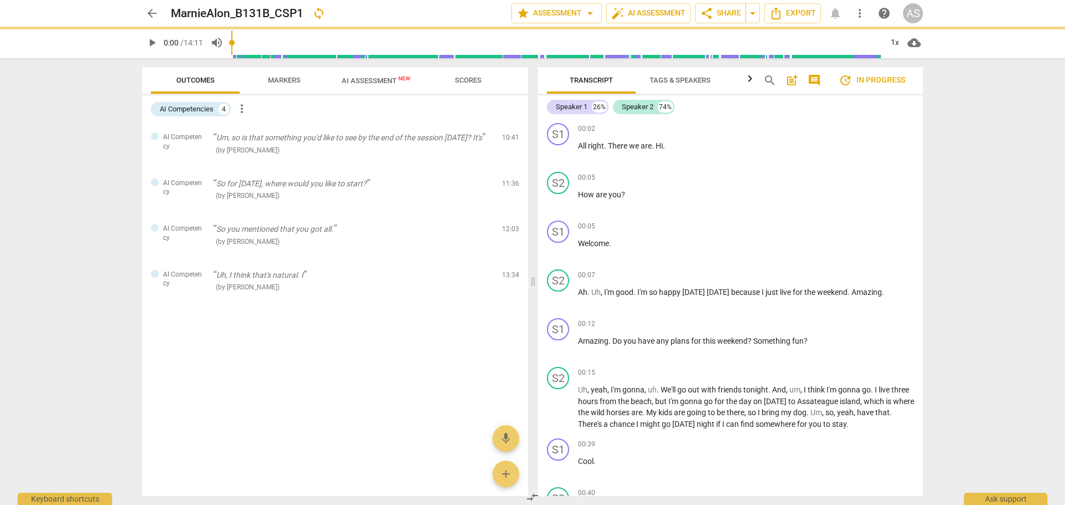
click at [510, 186] on span "delete" at bounding box center [511, 185] width 13 height 13
click at [513, 275] on span "delete" at bounding box center [511, 277] width 13 height 13
click at [152, 14] on span "arrow_back" at bounding box center [151, 13] width 13 height 13
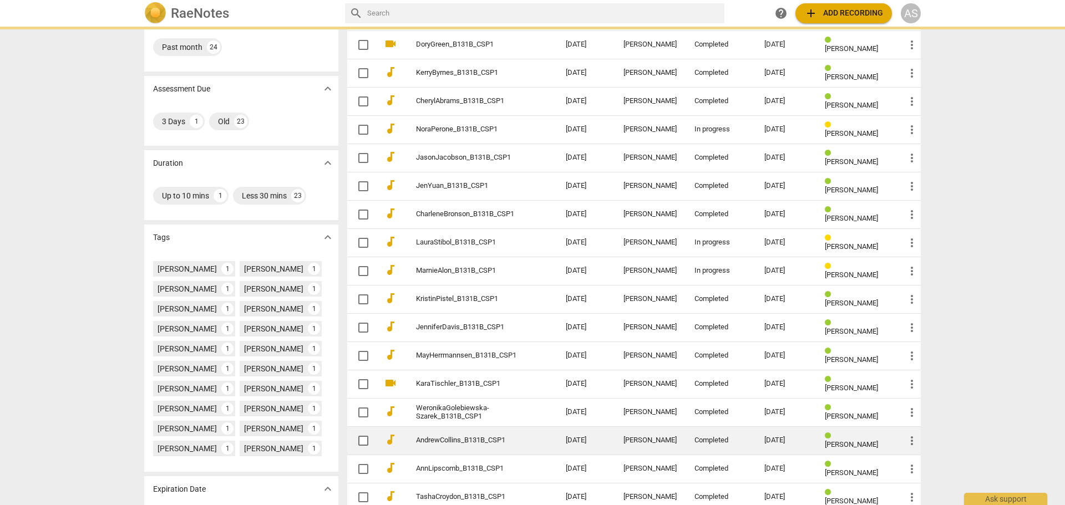
scroll to position [111, 0]
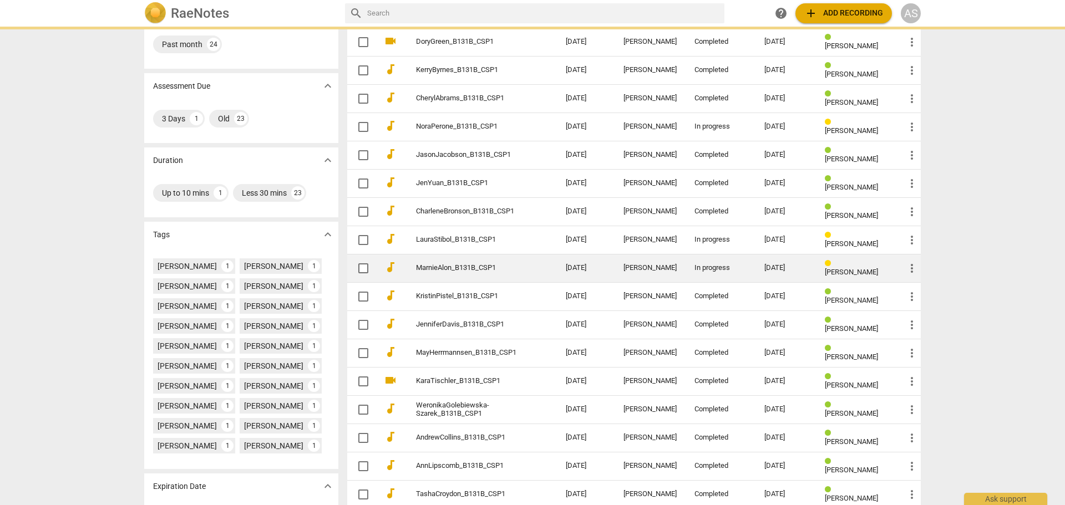
click at [518, 267] on link "MarnieAlon_B131B_CSP1" at bounding box center [471, 268] width 110 height 8
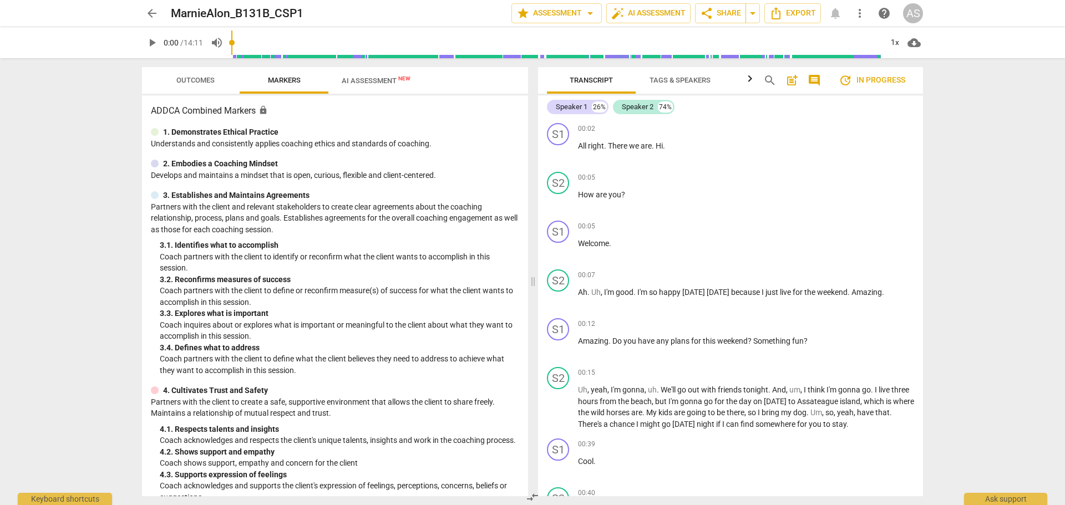
click at [196, 77] on span "Outcomes" at bounding box center [195, 80] width 38 height 8
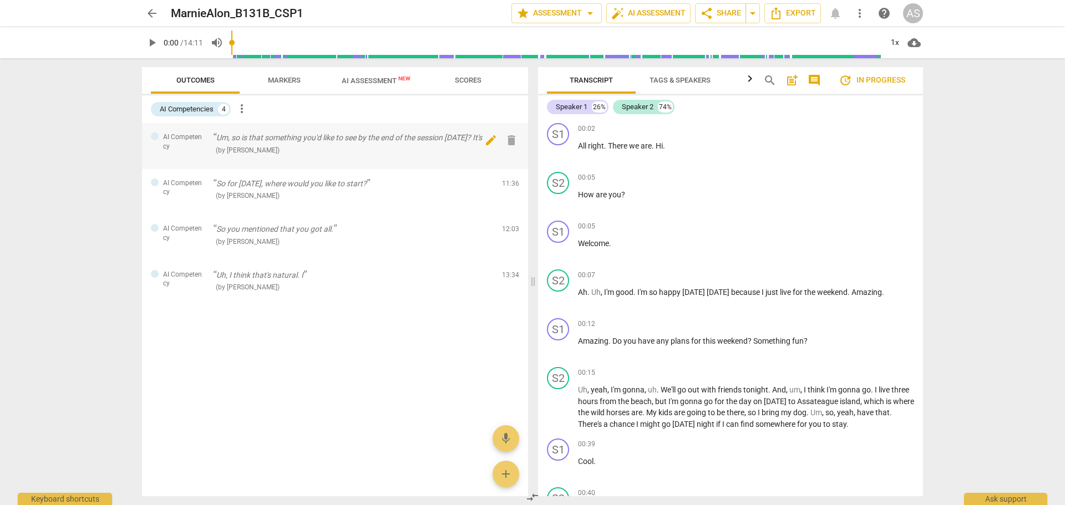
click at [509, 143] on span "delete" at bounding box center [511, 140] width 13 height 13
click at [511, 185] on span "delete" at bounding box center [511, 185] width 13 height 13
click at [515, 238] on span "delete" at bounding box center [511, 231] width 13 height 13
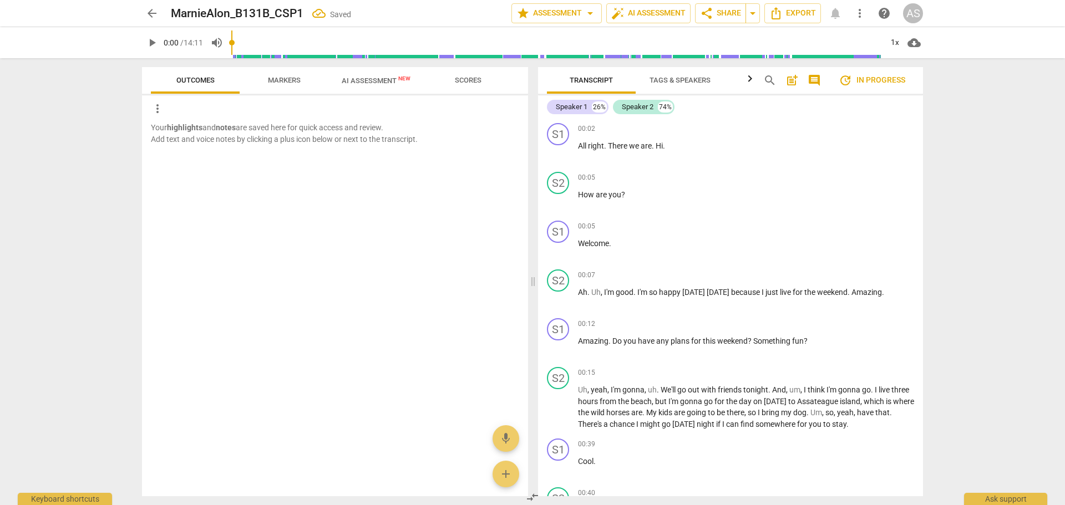
click at [152, 17] on span "arrow_back" at bounding box center [151, 13] width 13 height 13
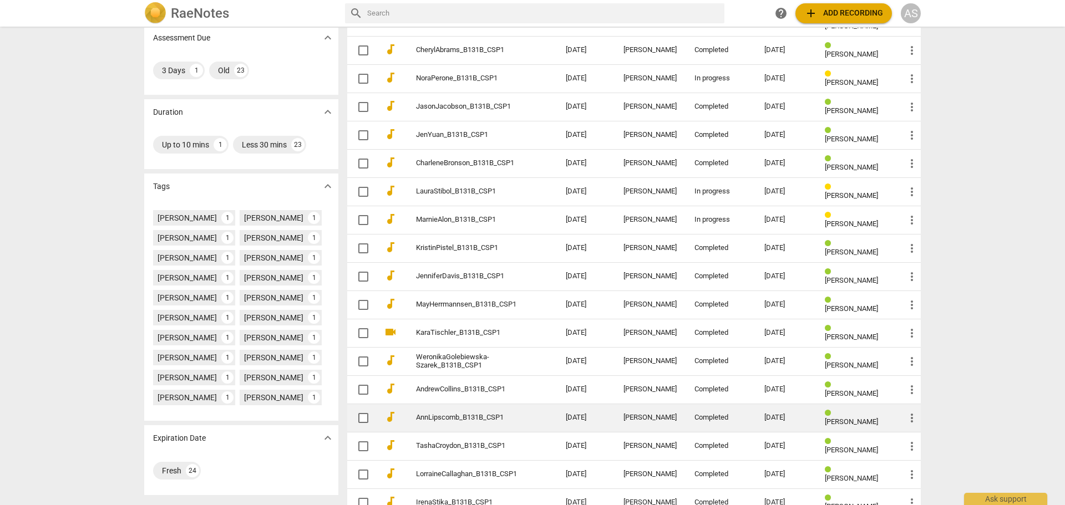
scroll to position [222, 0]
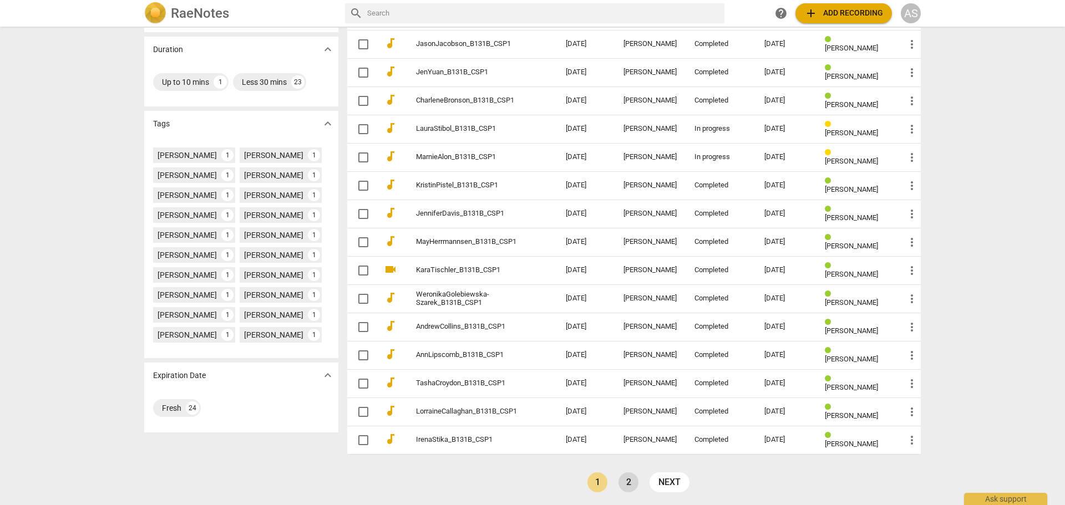
click at [633, 482] on link "2" at bounding box center [628, 482] width 20 height 20
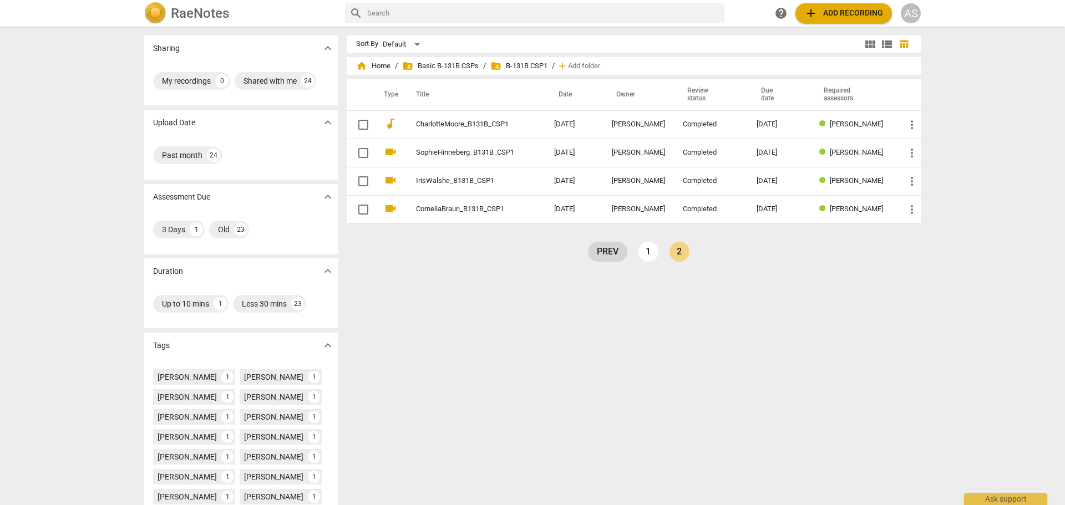
click at [603, 253] on link "prev" at bounding box center [607, 252] width 39 height 20
